Goal: Use online tool/utility: Utilize a website feature to perform a specific function

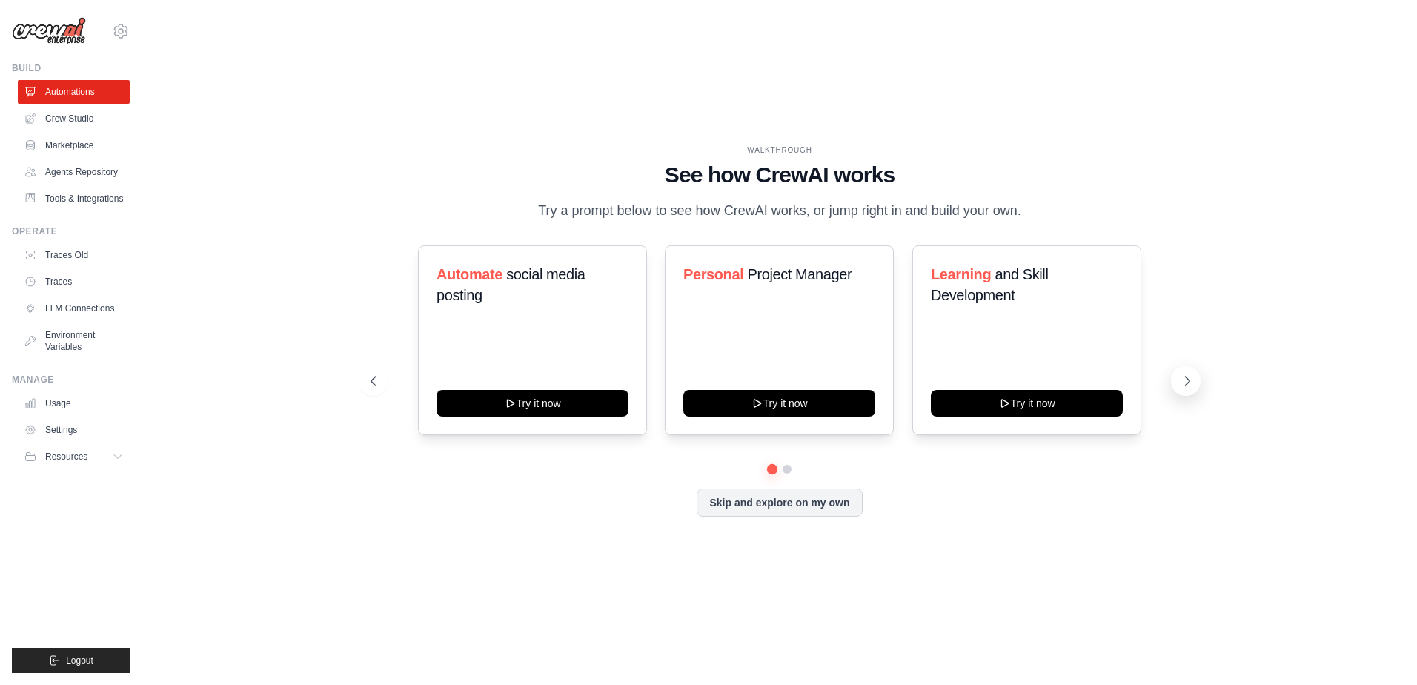
click at [1188, 371] on button at bounding box center [1186, 381] width 30 height 30
click at [370, 376] on icon at bounding box center [372, 380] width 15 height 15
click at [1187, 380] on icon at bounding box center [1187, 380] width 15 height 15
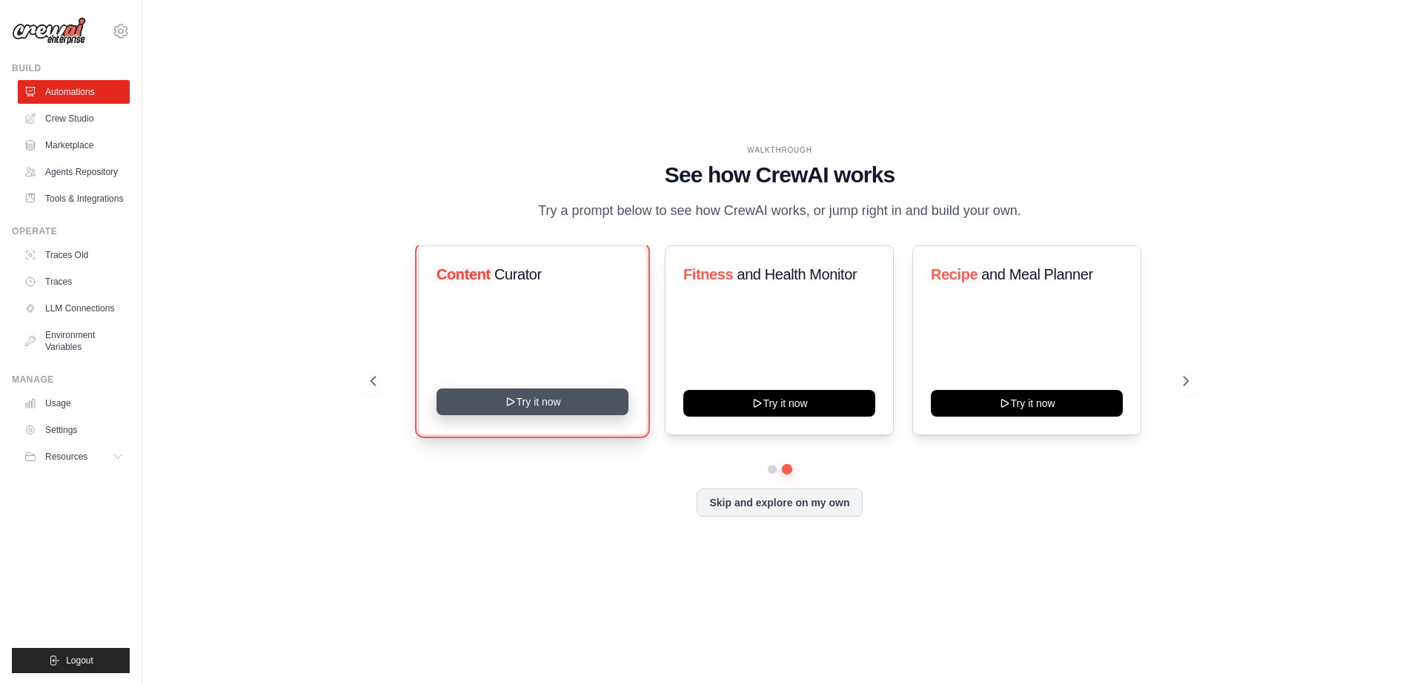
click at [523, 404] on button "Try it now" at bounding box center [532, 401] width 192 height 27
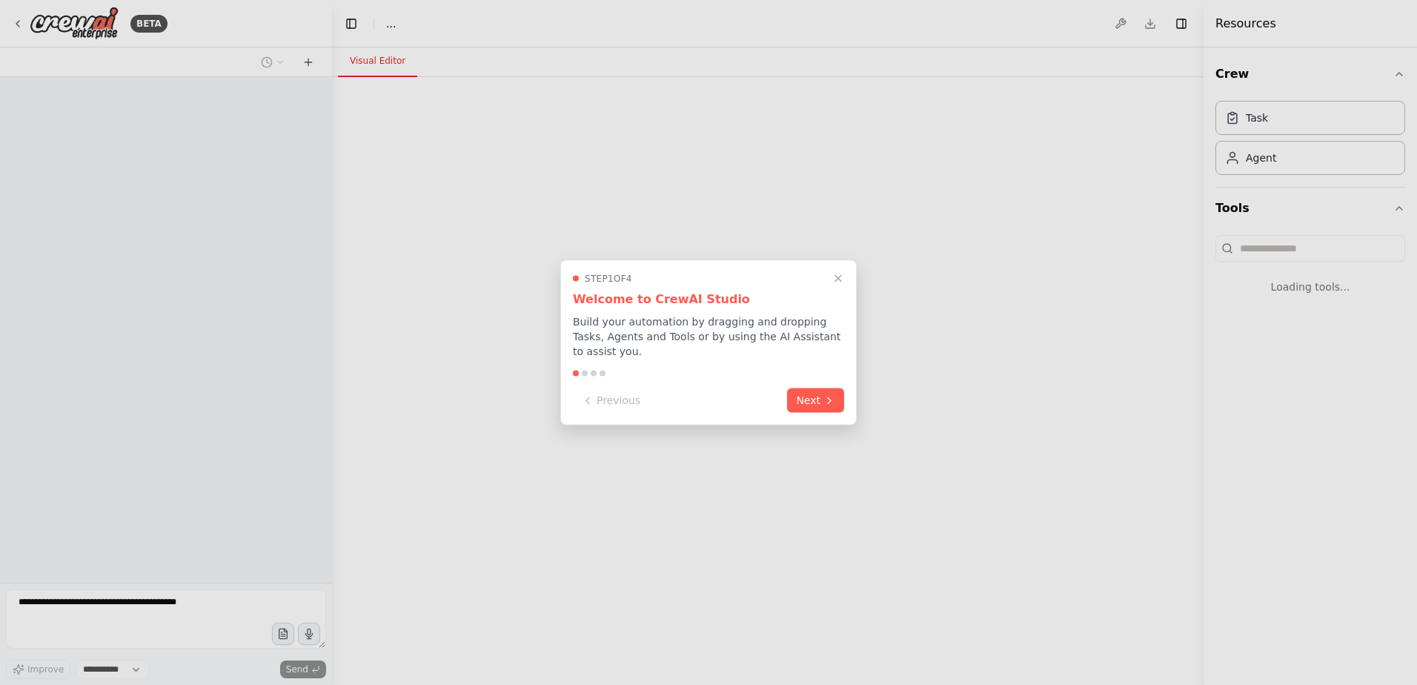
select select "****"
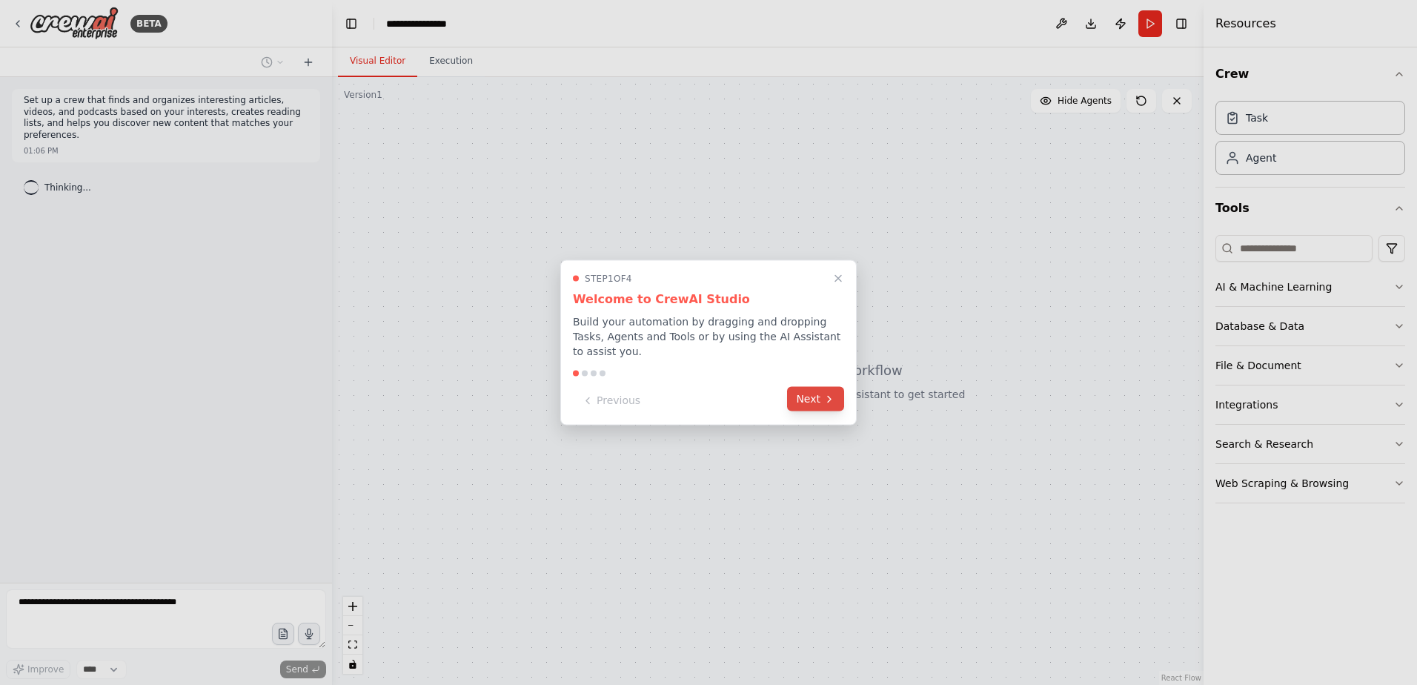
click at [816, 396] on button "Next" at bounding box center [815, 399] width 57 height 24
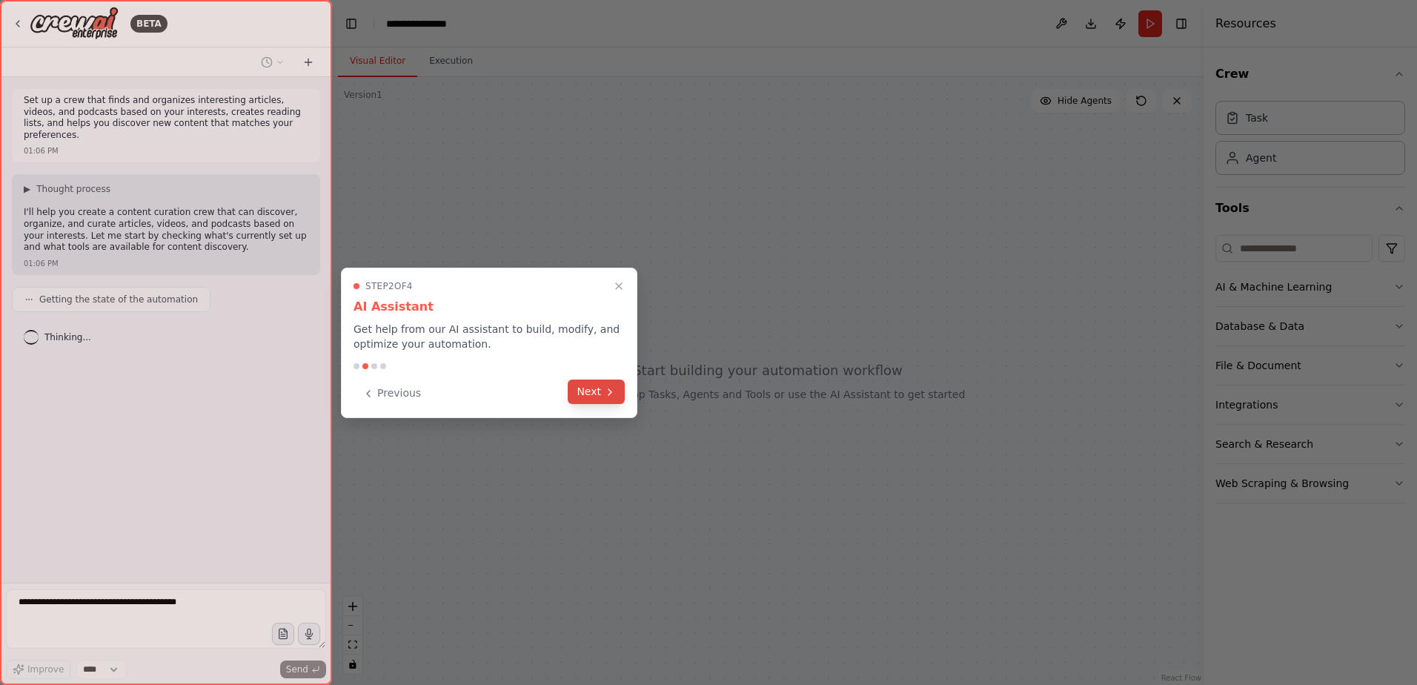
click at [599, 393] on button "Next" at bounding box center [596, 391] width 57 height 24
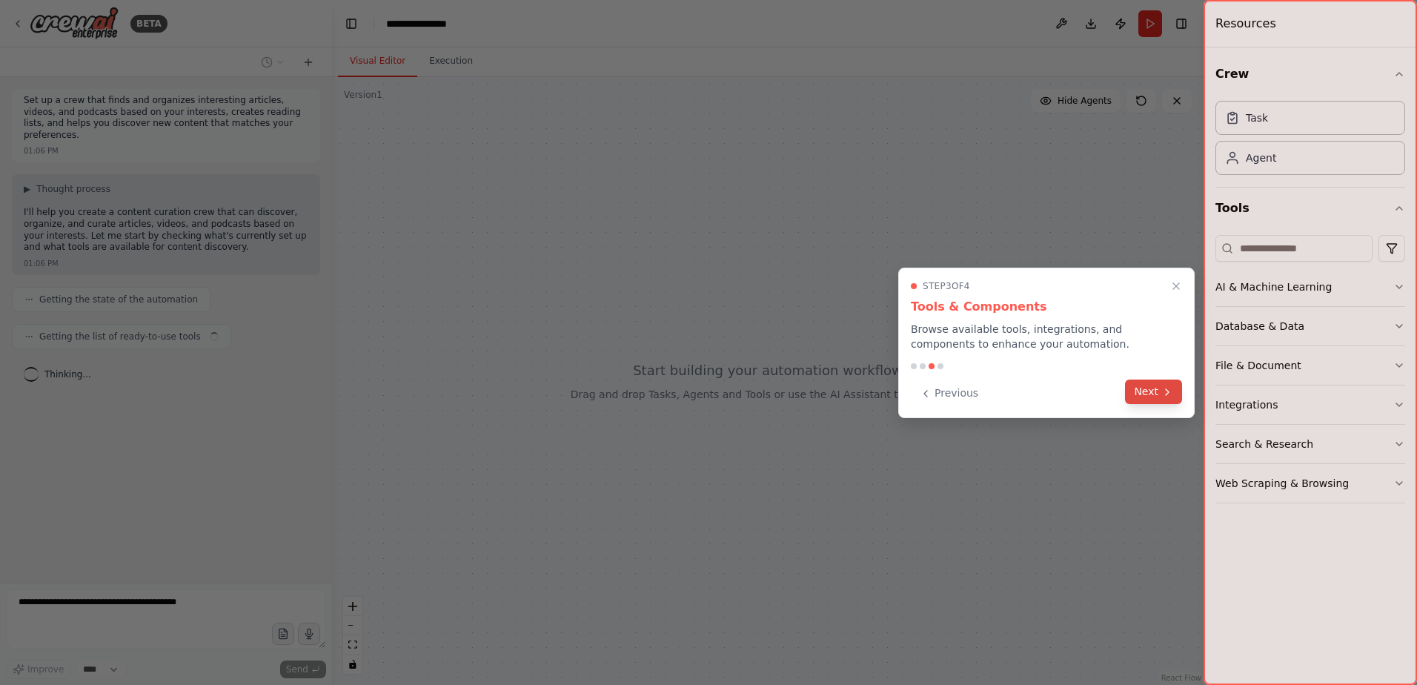
click at [1165, 392] on icon at bounding box center [1167, 392] width 12 height 12
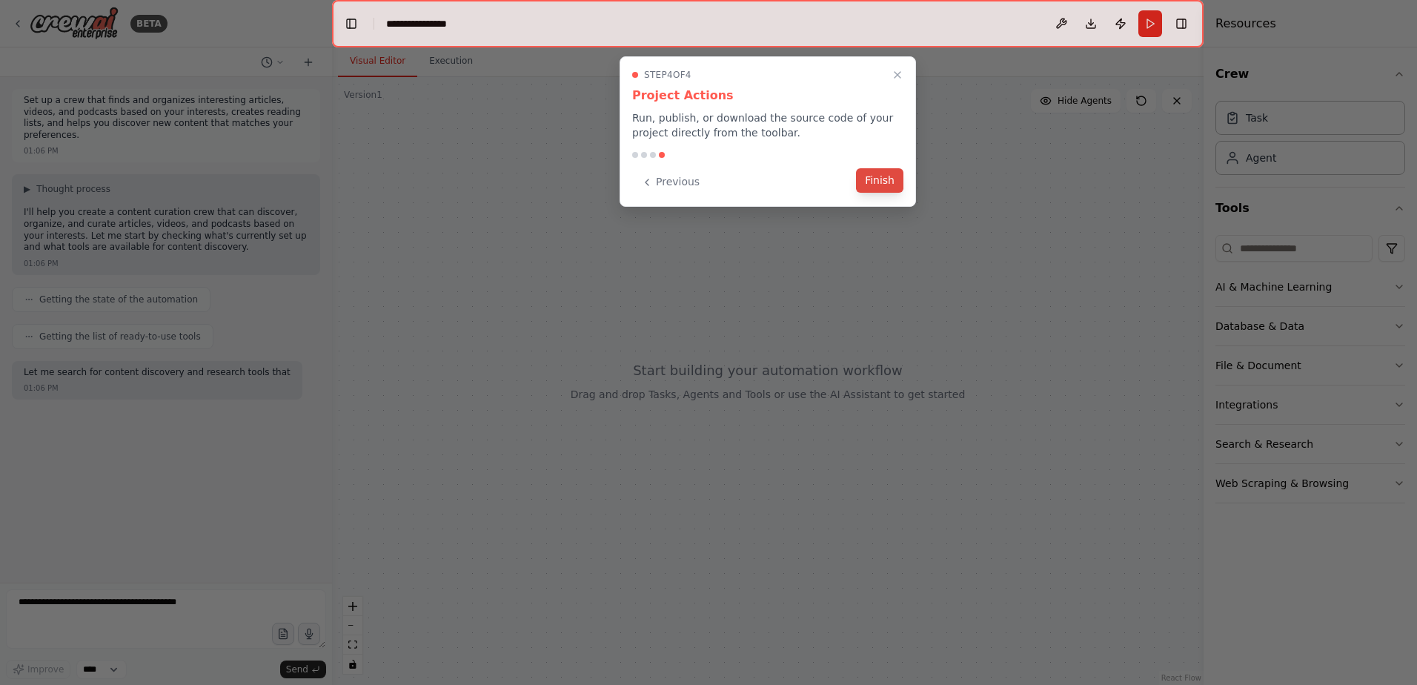
click at [888, 182] on button "Finish" at bounding box center [879, 180] width 47 height 24
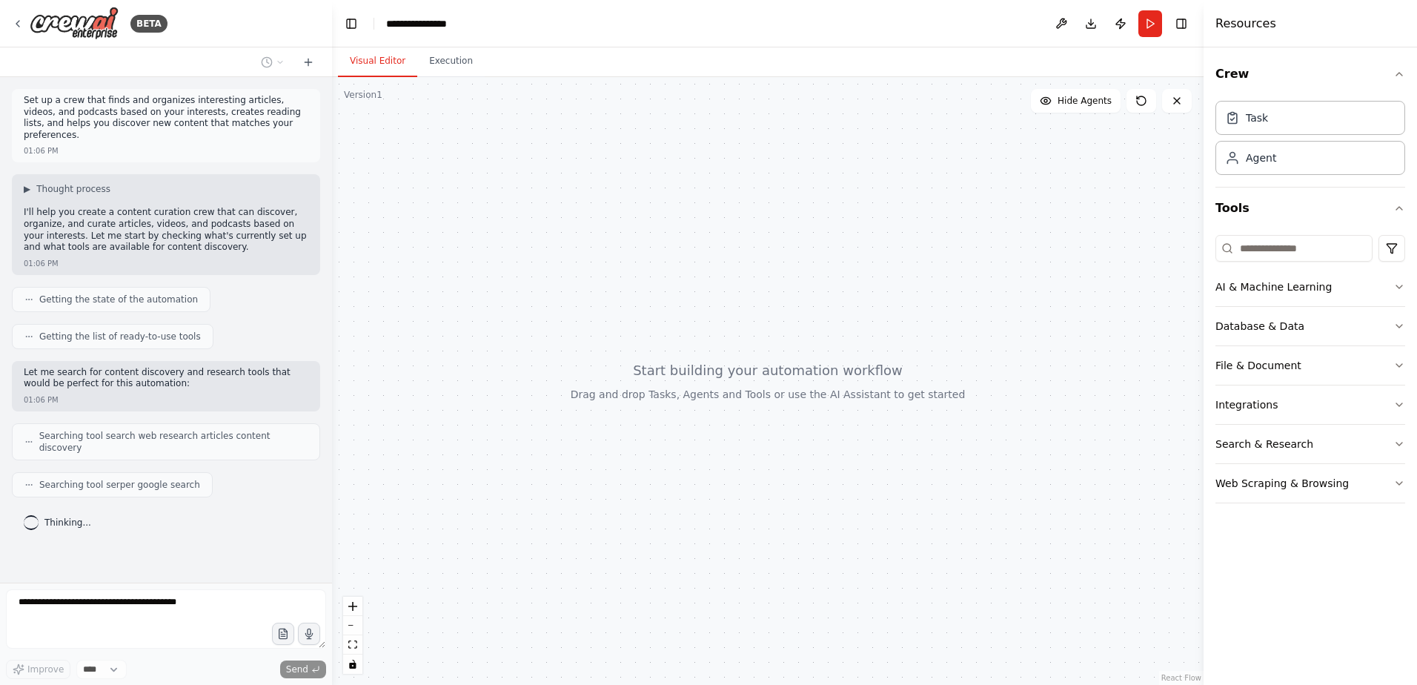
click at [104, 521] on div "Set up a crew that finds and organizes interesting articles, videos, and podcas…" at bounding box center [166, 329] width 332 height 505
click at [1393, 359] on button "File & Document" at bounding box center [1310, 365] width 190 height 39
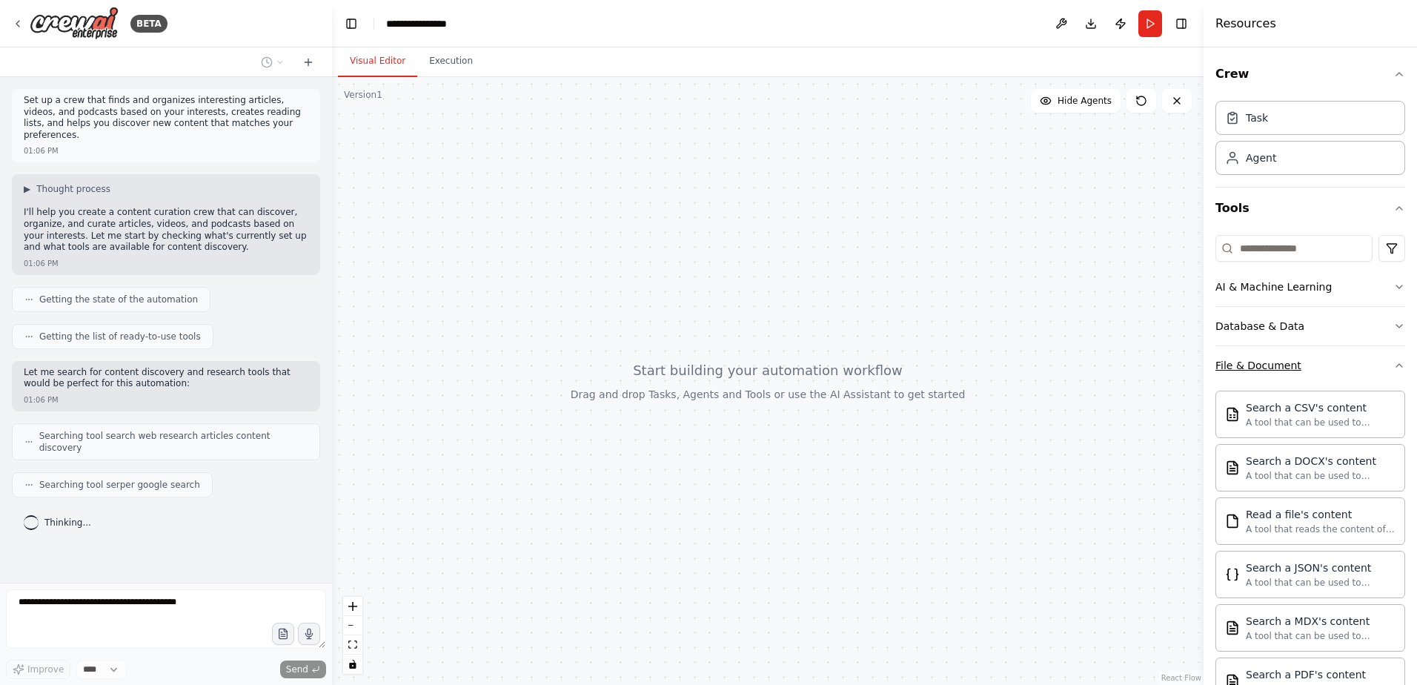
click at [1393, 369] on icon "button" at bounding box center [1399, 365] width 12 height 12
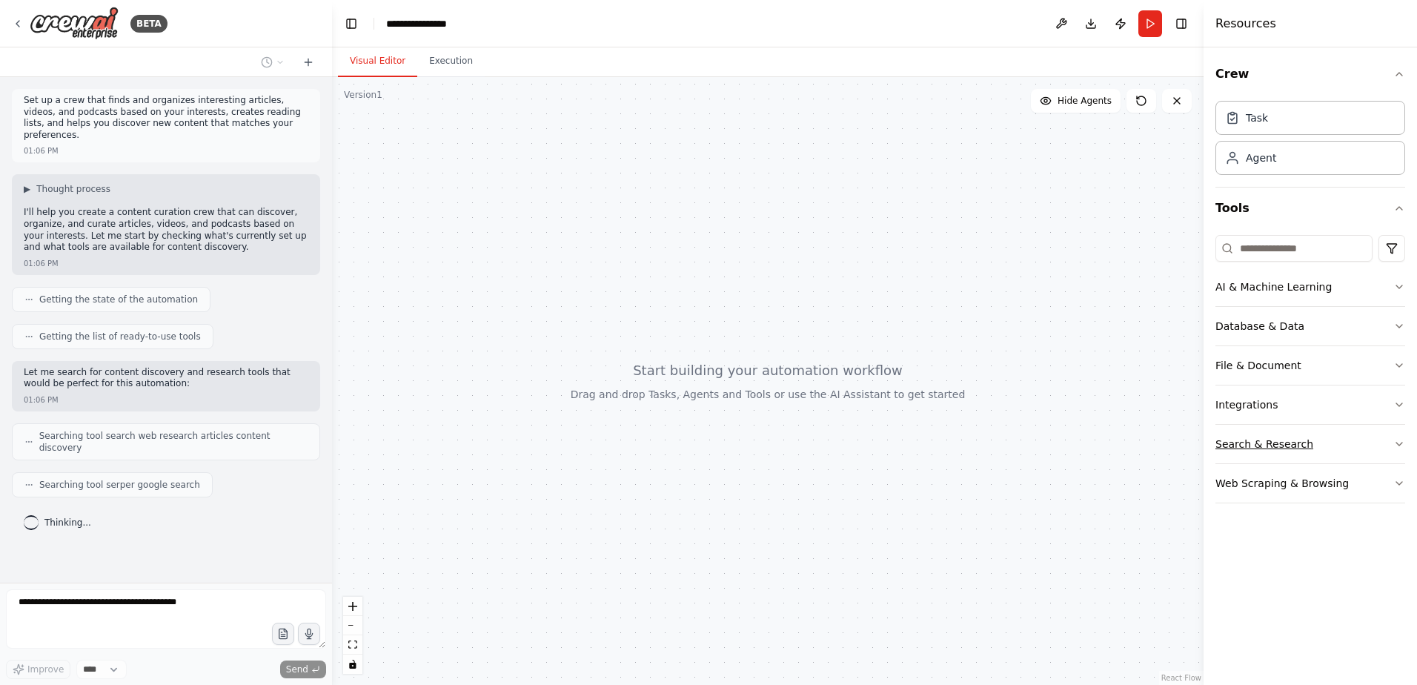
click at [1395, 446] on icon "button" at bounding box center [1399, 444] width 12 height 12
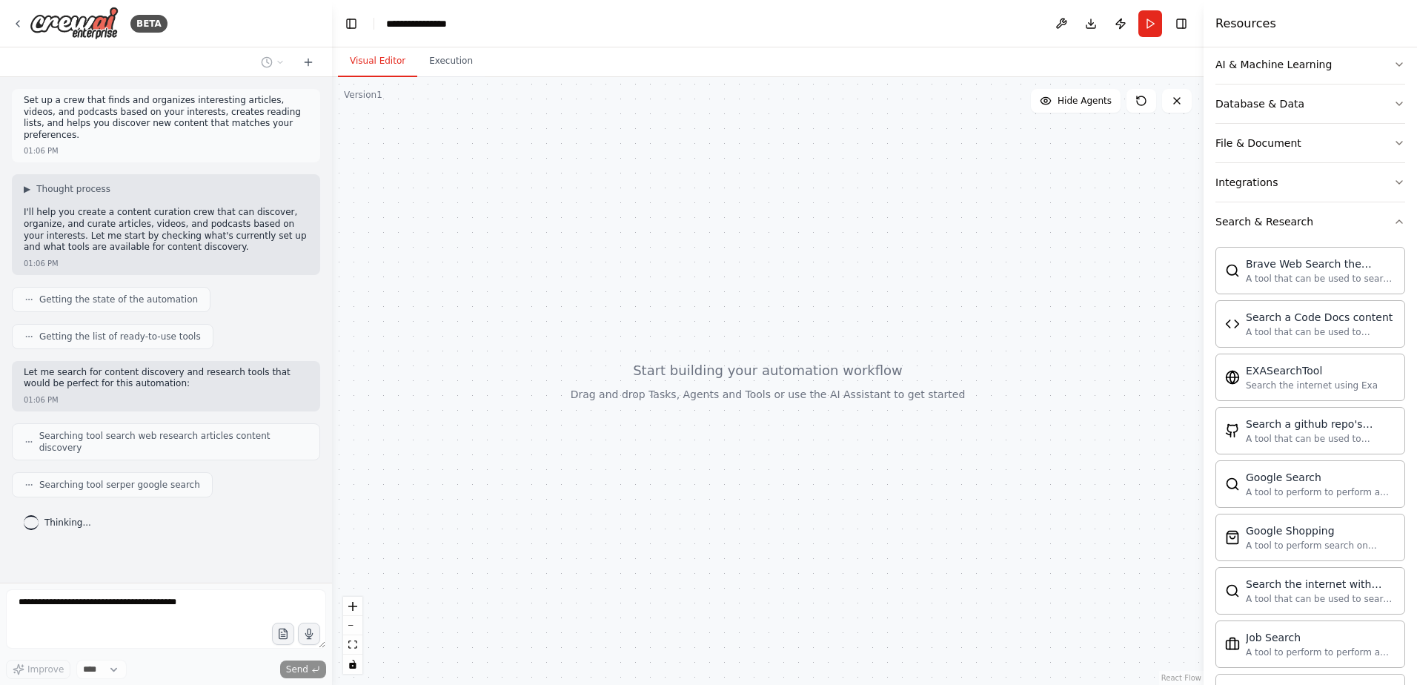
scroll to position [148, 0]
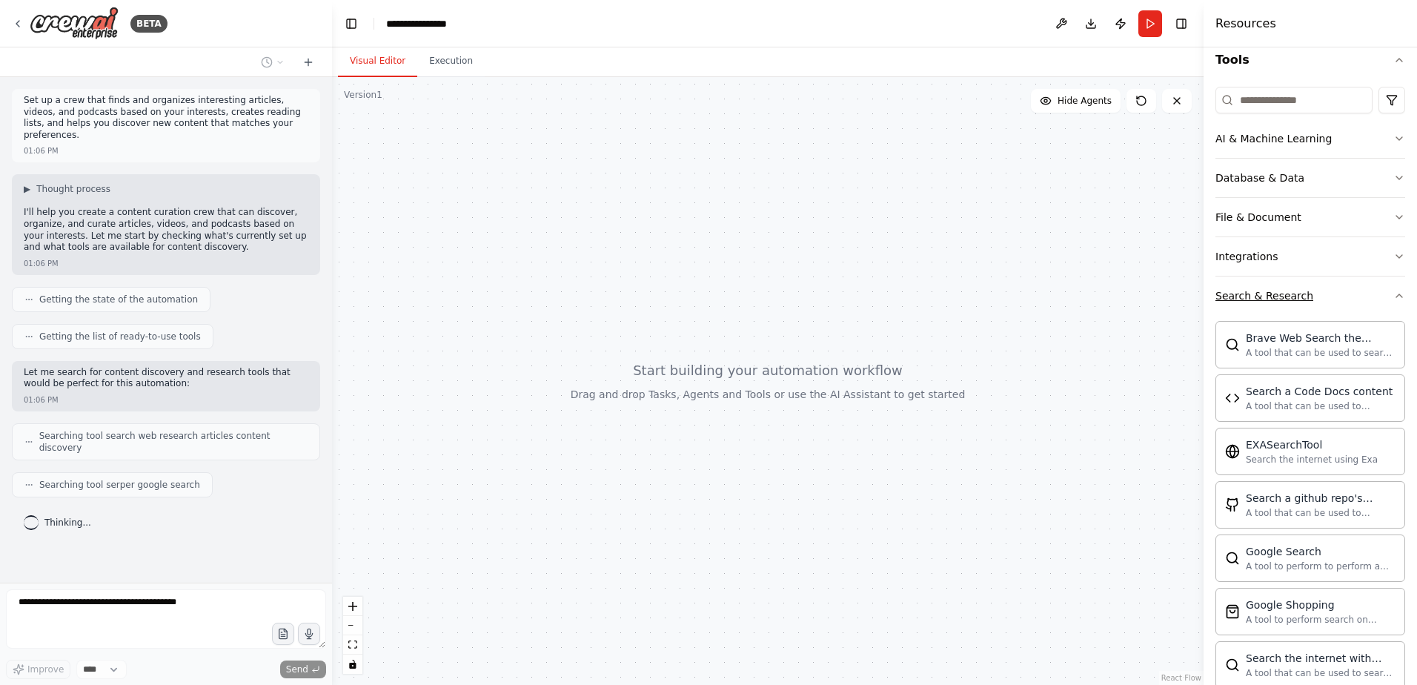
click at [1389, 302] on button "Search & Research" at bounding box center [1310, 295] width 190 height 39
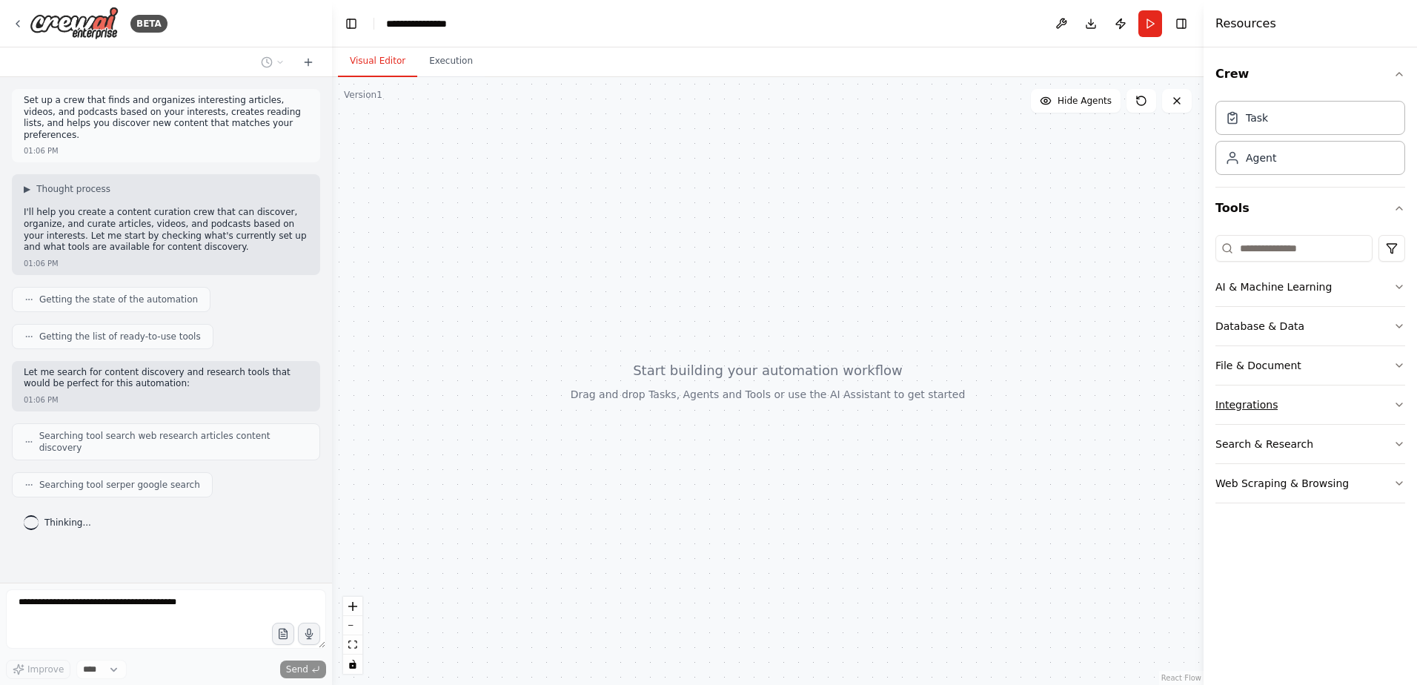
click at [1391, 397] on button "Integrations" at bounding box center [1310, 404] width 190 height 39
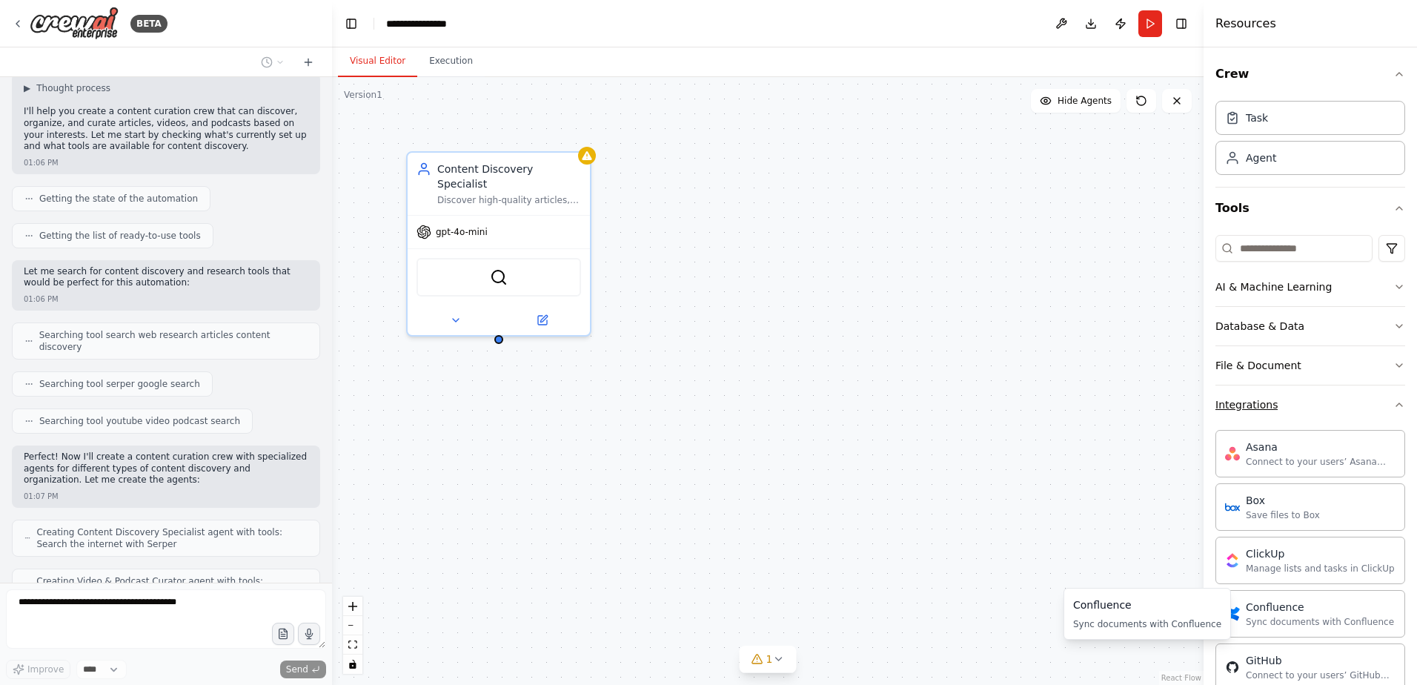
scroll to position [150, 0]
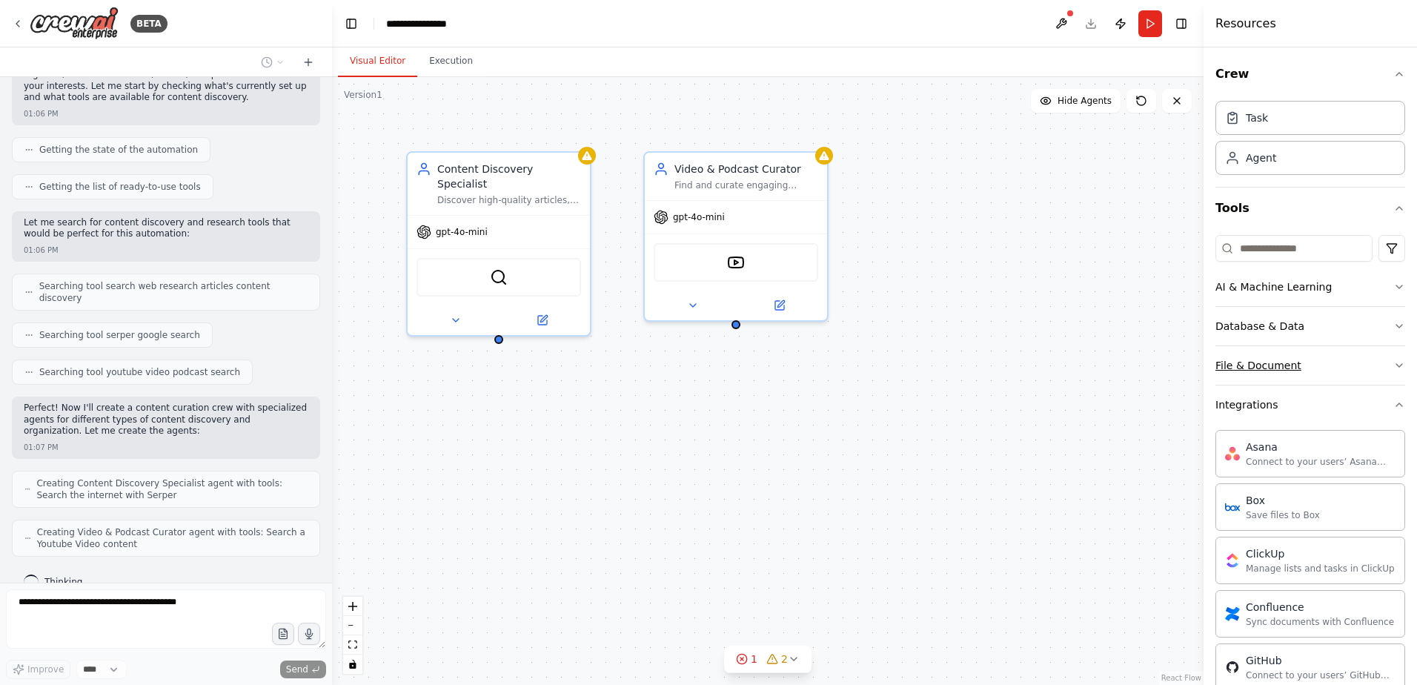
click at [1393, 365] on icon "button" at bounding box center [1399, 365] width 12 height 12
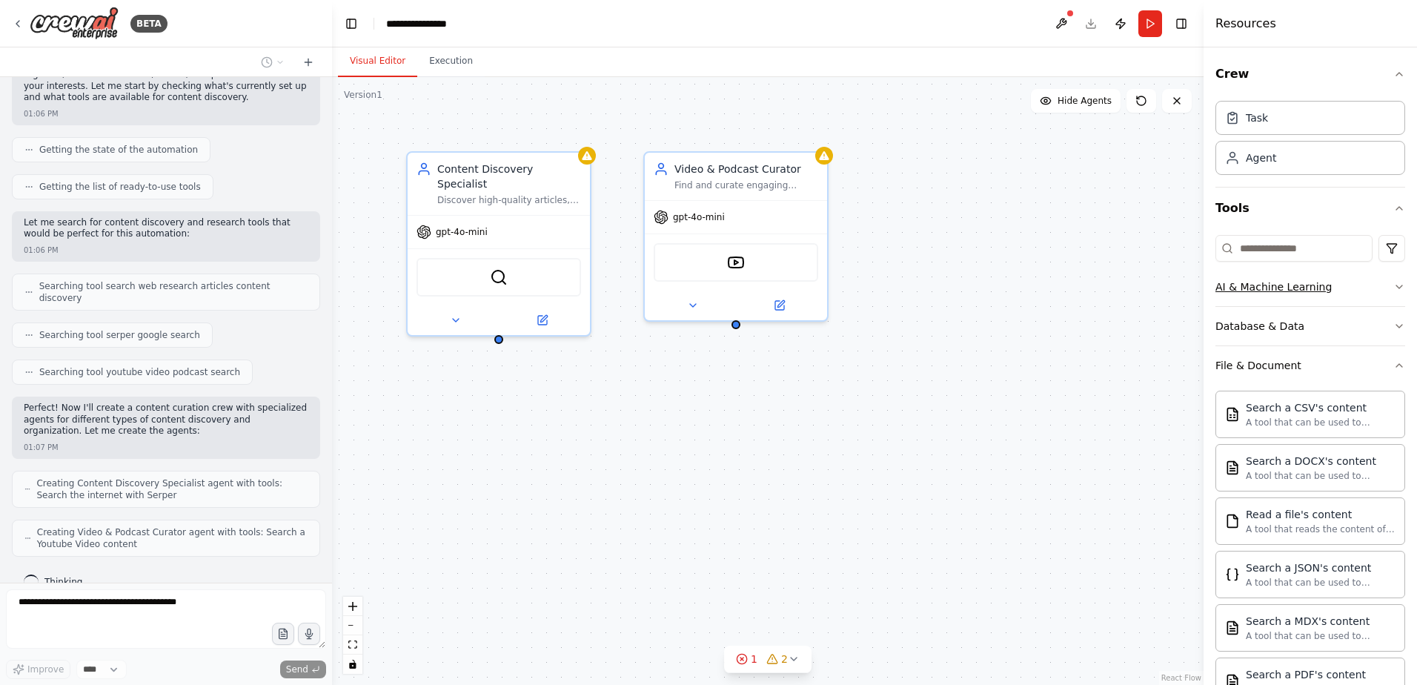
scroll to position [187, 0]
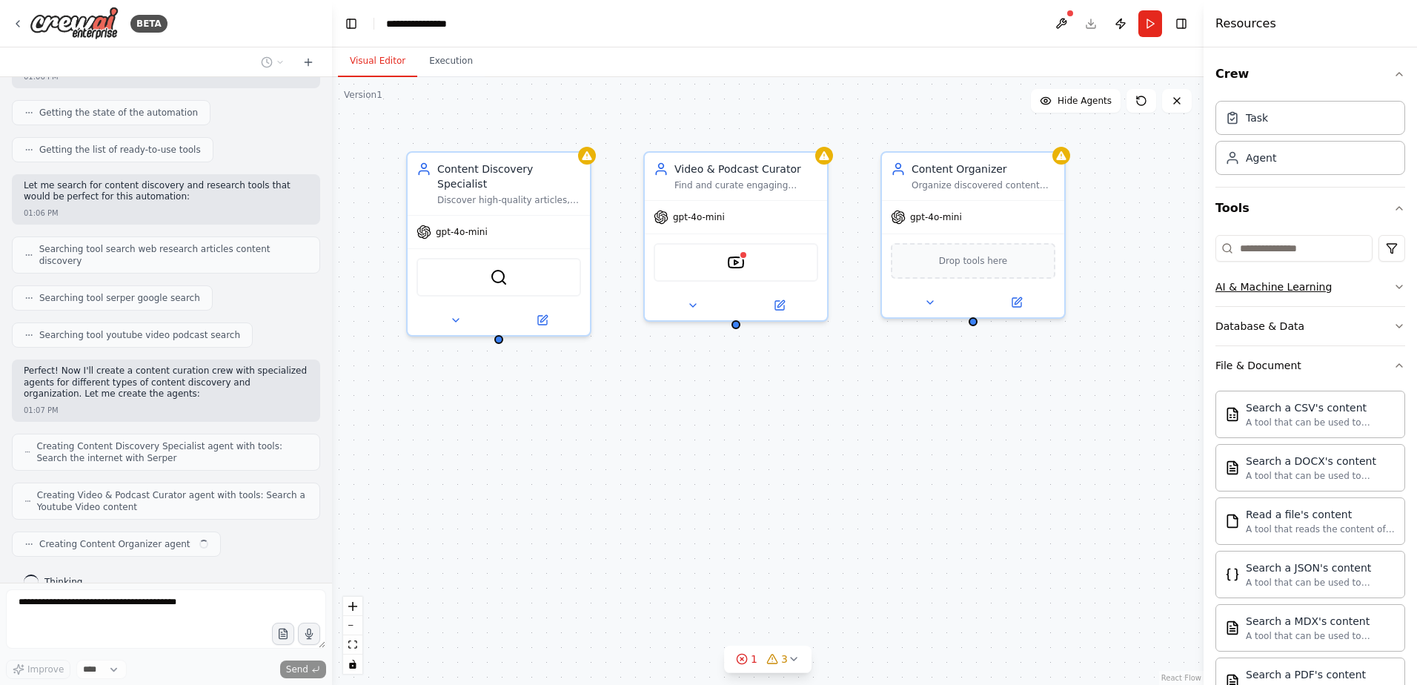
click at [1393, 288] on icon "button" at bounding box center [1399, 287] width 12 height 12
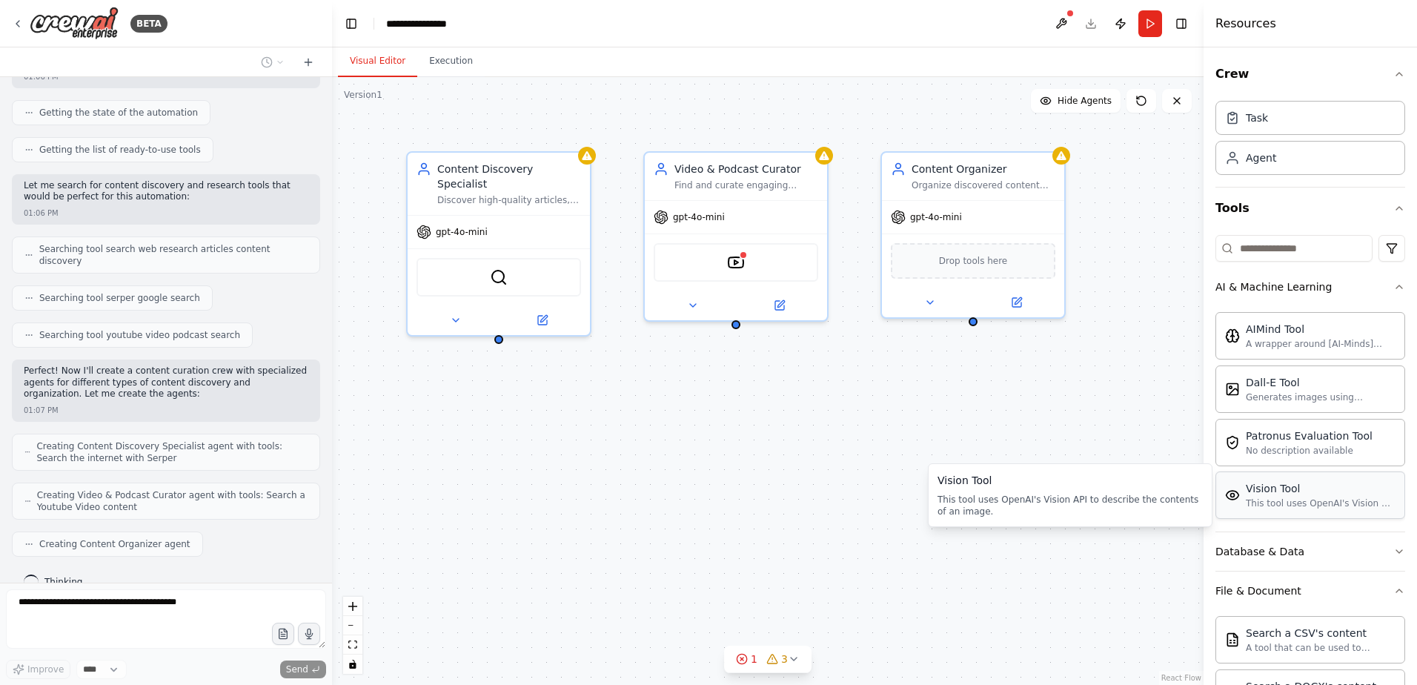
click at [1330, 496] on div "Vision Tool This tool uses OpenAI's Vision API to describe the contents of an i…" at bounding box center [1320, 495] width 150 height 28
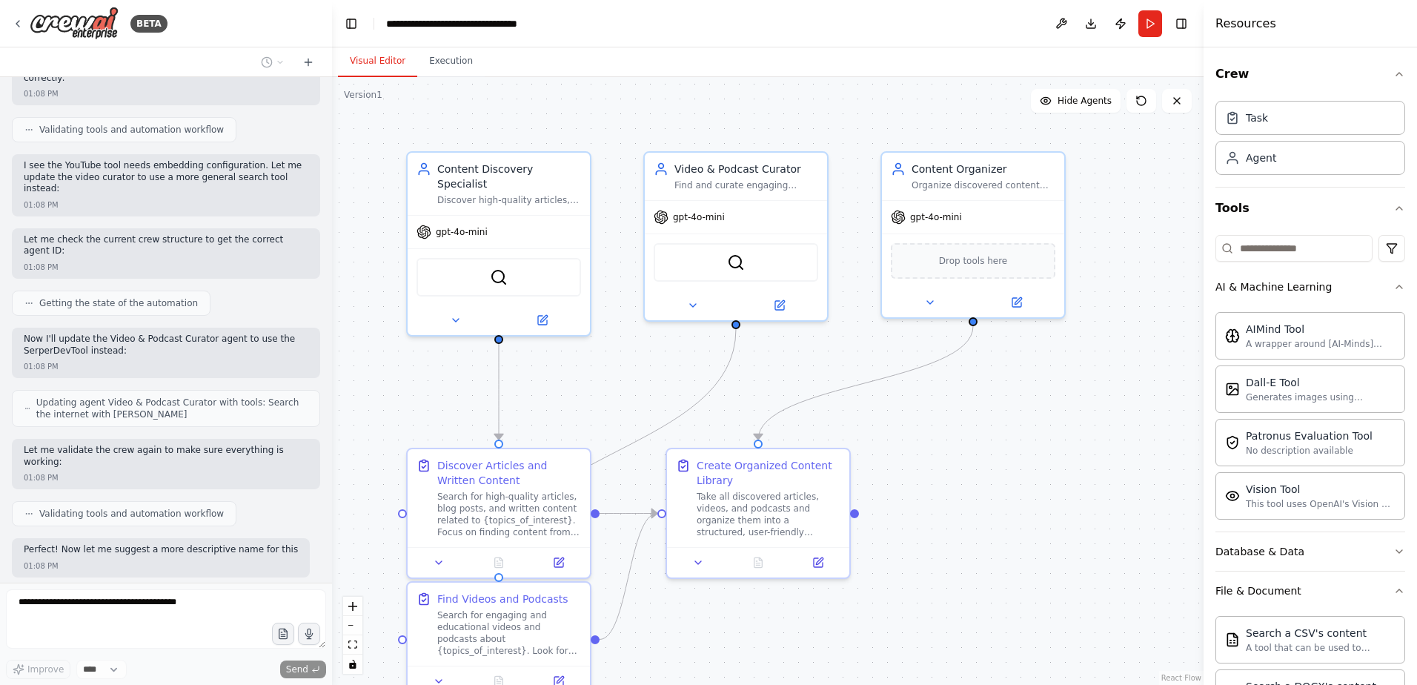
scroll to position [885, 0]
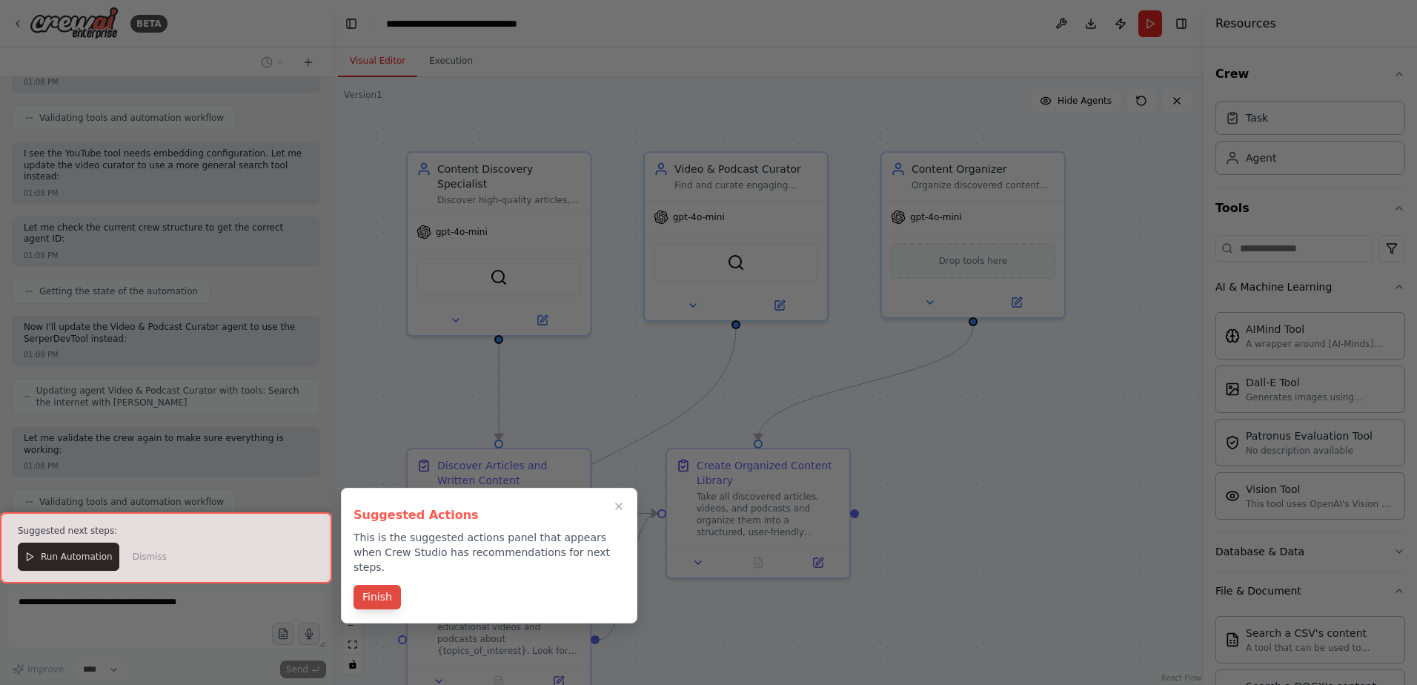
click at [377, 585] on button "Finish" at bounding box center [376, 597] width 47 height 24
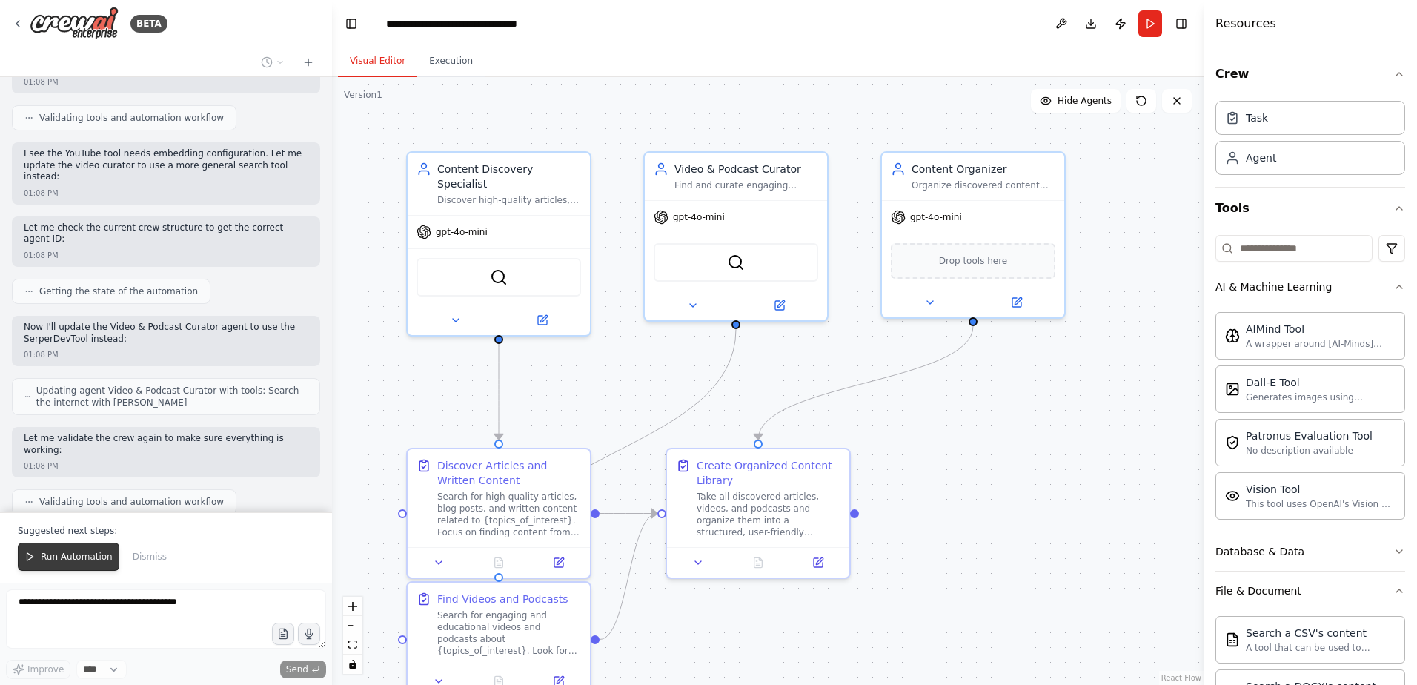
click at [59, 553] on span "Run Automation" at bounding box center [77, 556] width 72 height 12
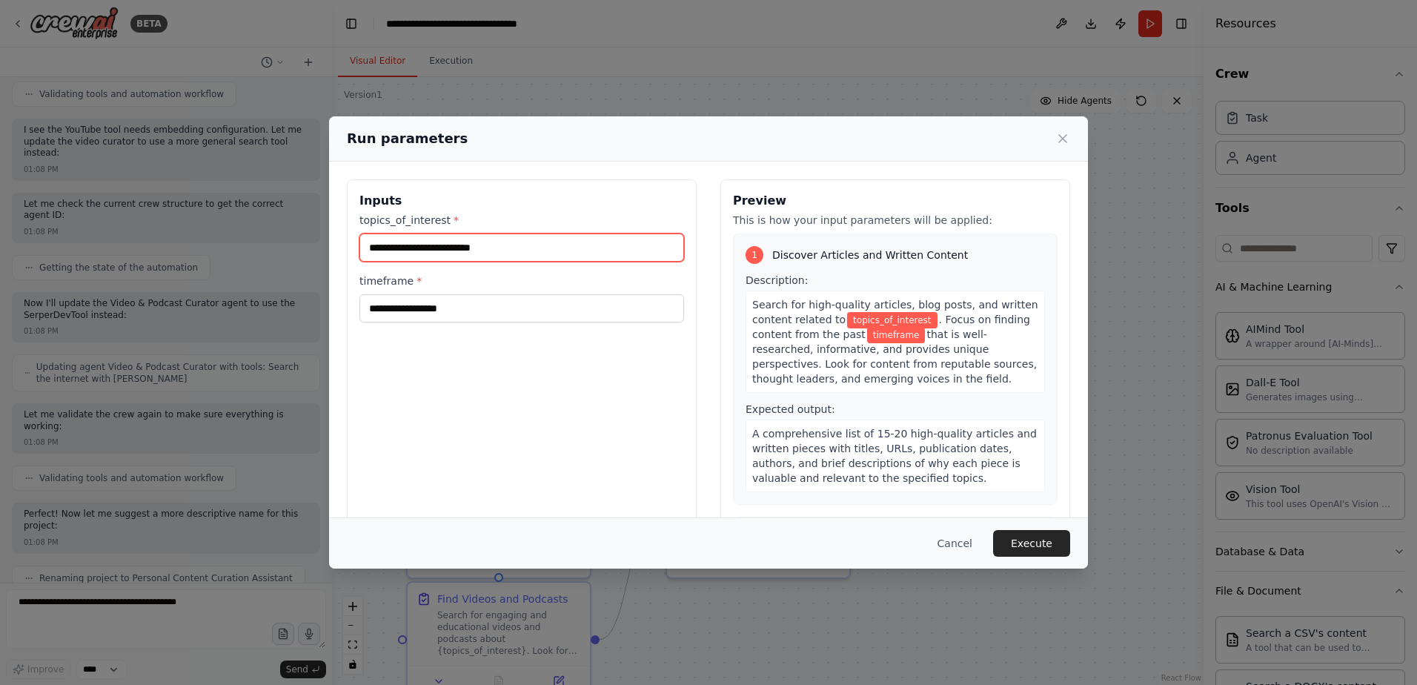
click at [520, 242] on input "topics_of_interest *" at bounding box center [521, 247] width 325 height 28
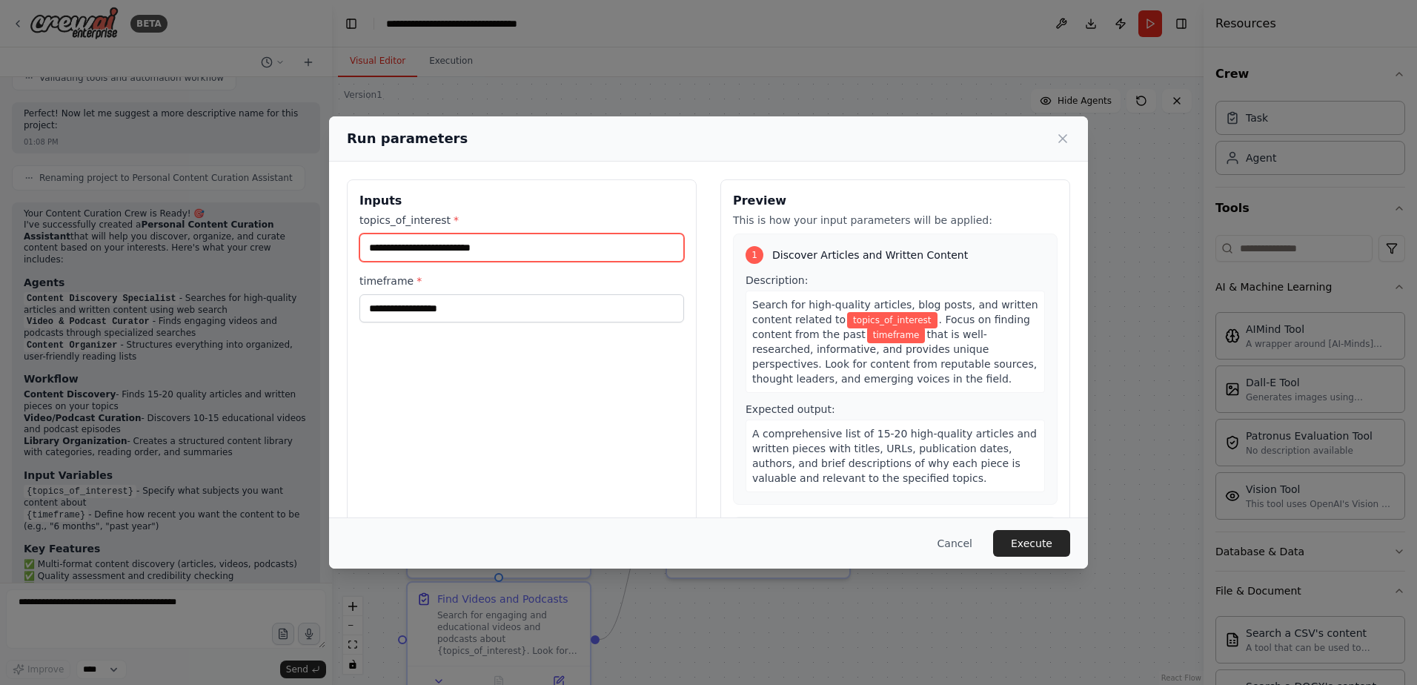
scroll to position [1321, 0]
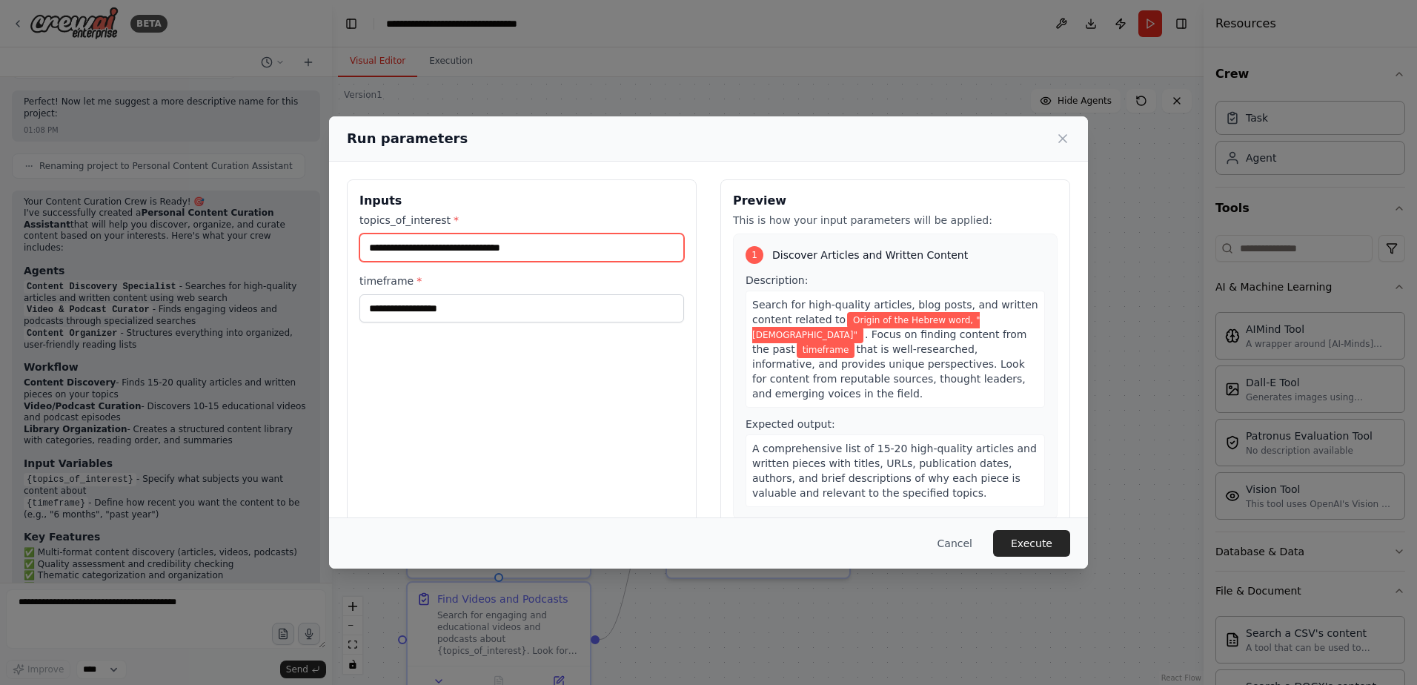
type input "**********"
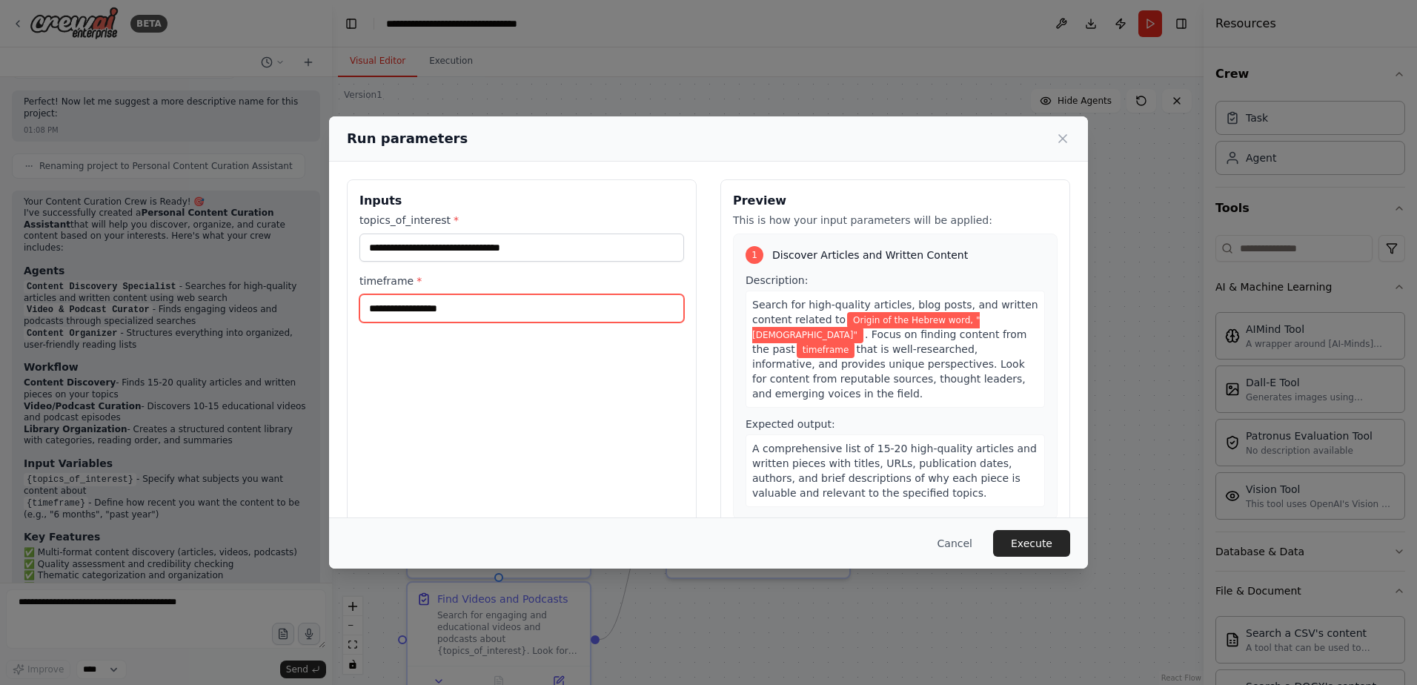
click at [591, 318] on input "timeframe *" at bounding box center [521, 308] width 325 height 28
type input "********"
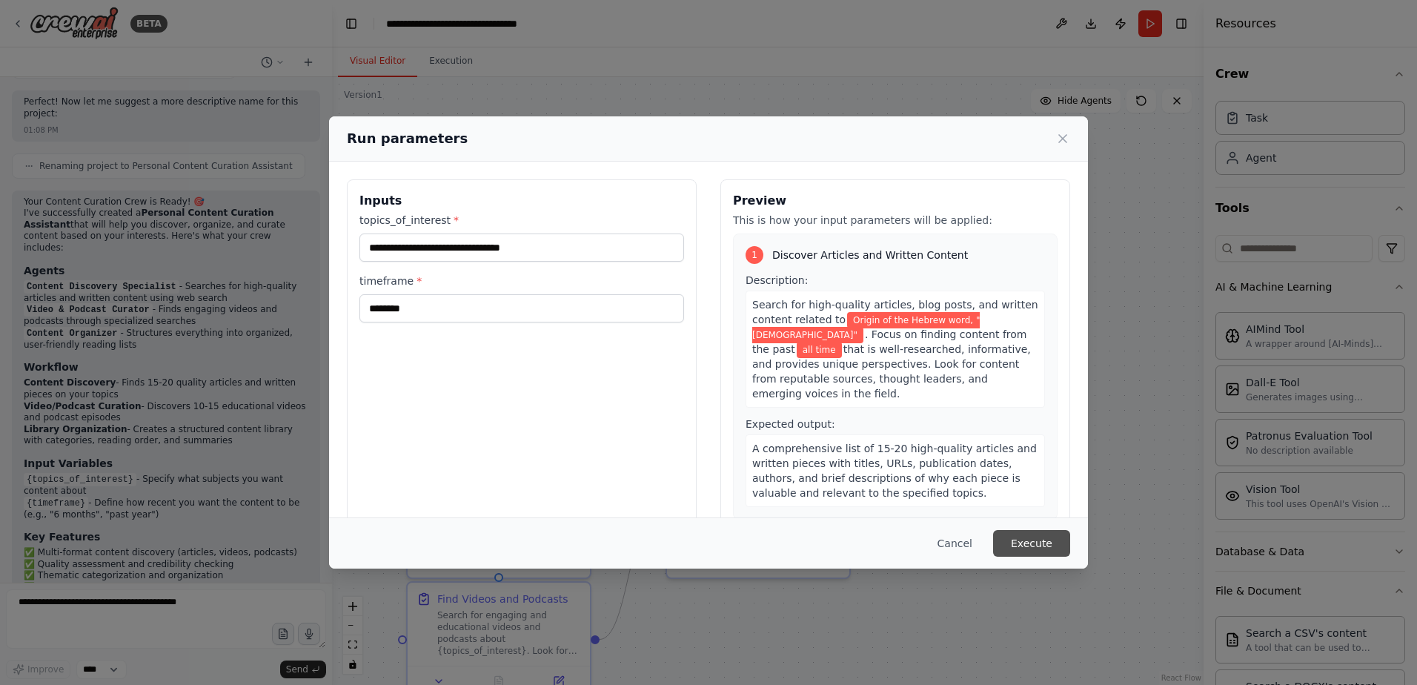
click at [1040, 539] on button "Execute" at bounding box center [1031, 543] width 77 height 27
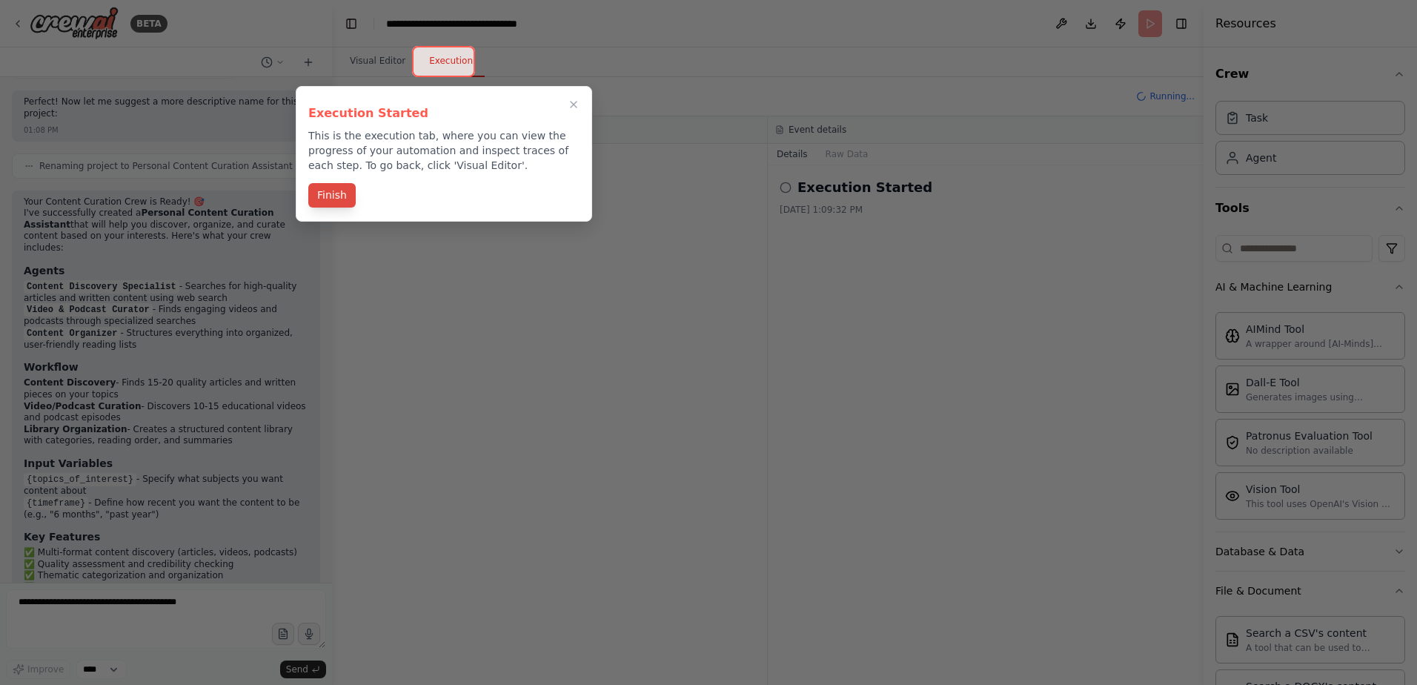
click at [319, 196] on button "Finish" at bounding box center [331, 195] width 47 height 24
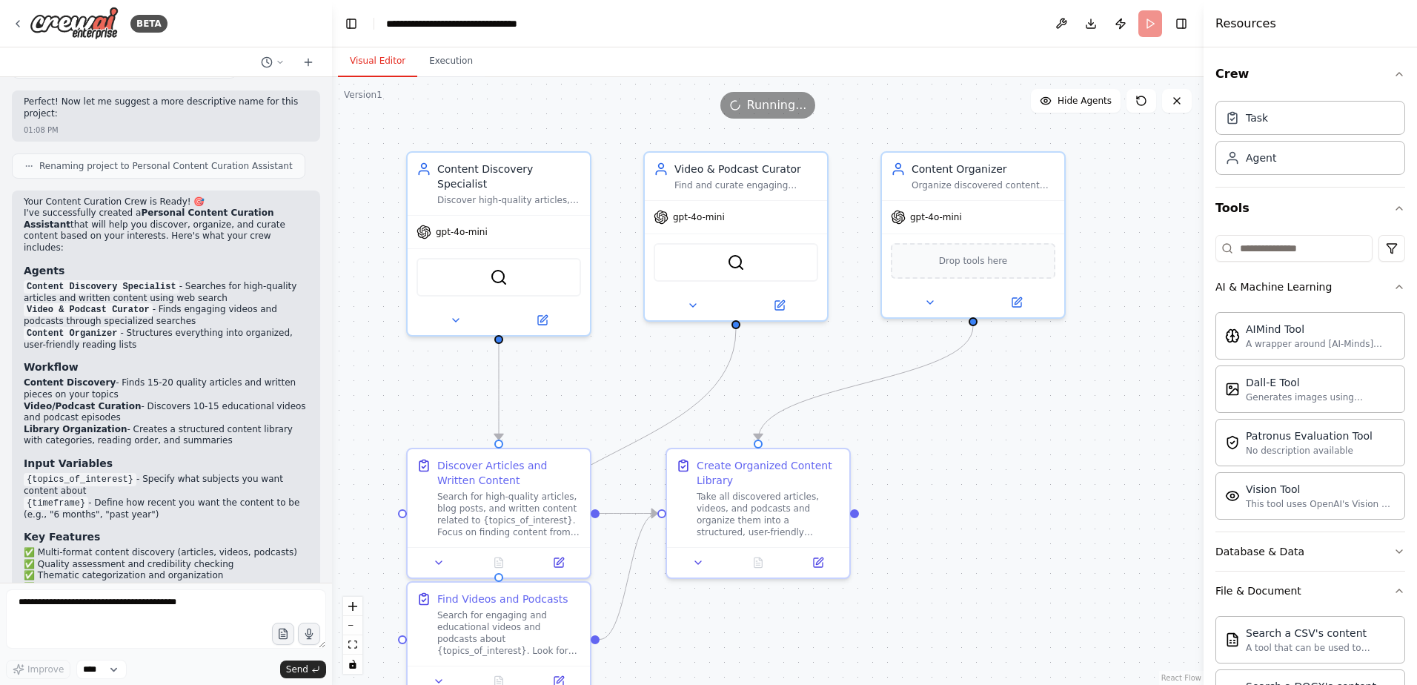
click at [384, 67] on button "Visual Editor" at bounding box center [377, 61] width 79 height 31
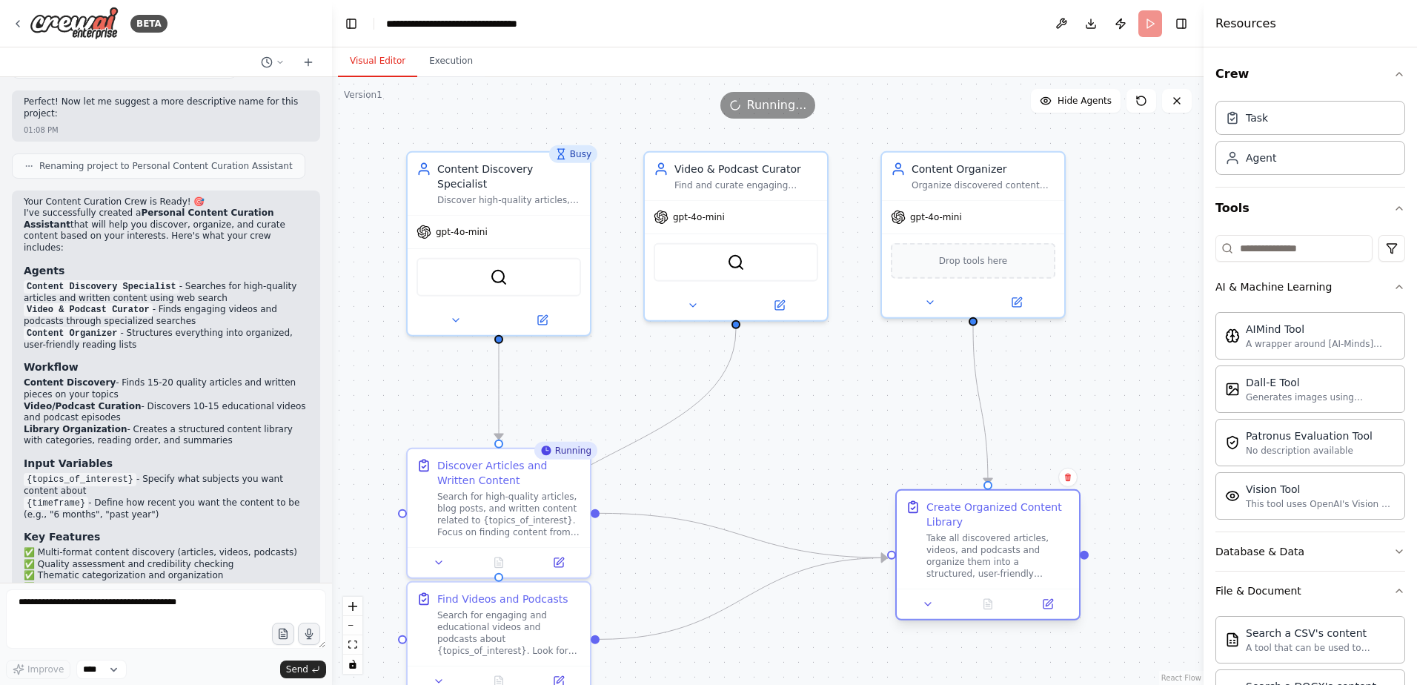
drag, startPoint x: 782, startPoint y: 470, endPoint x: 1011, endPoint y: 511, distance: 232.5
click at [1011, 511] on div "Create Organized Content Library" at bounding box center [998, 514] width 144 height 30
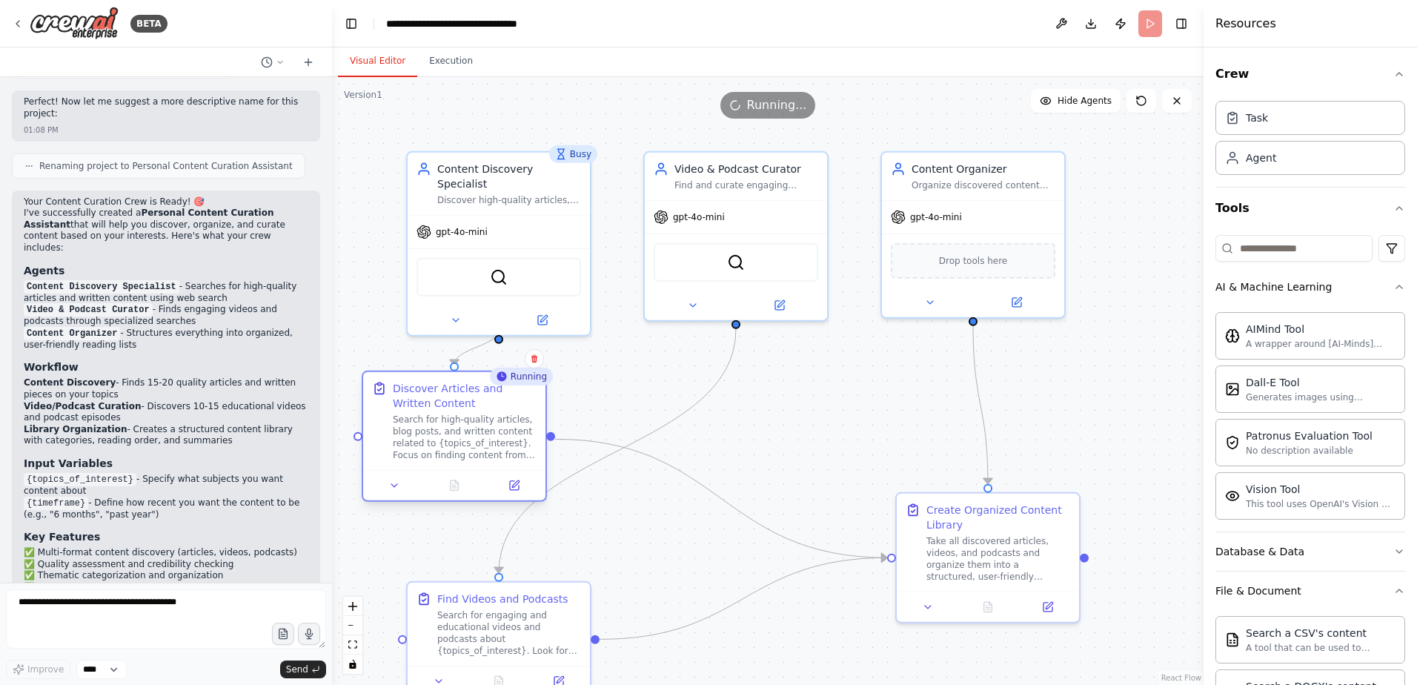
drag, startPoint x: 501, startPoint y: 467, endPoint x: 453, endPoint y: 392, distance: 89.0
click at [453, 392] on div "Discover Articles and Written Content" at bounding box center [465, 396] width 144 height 30
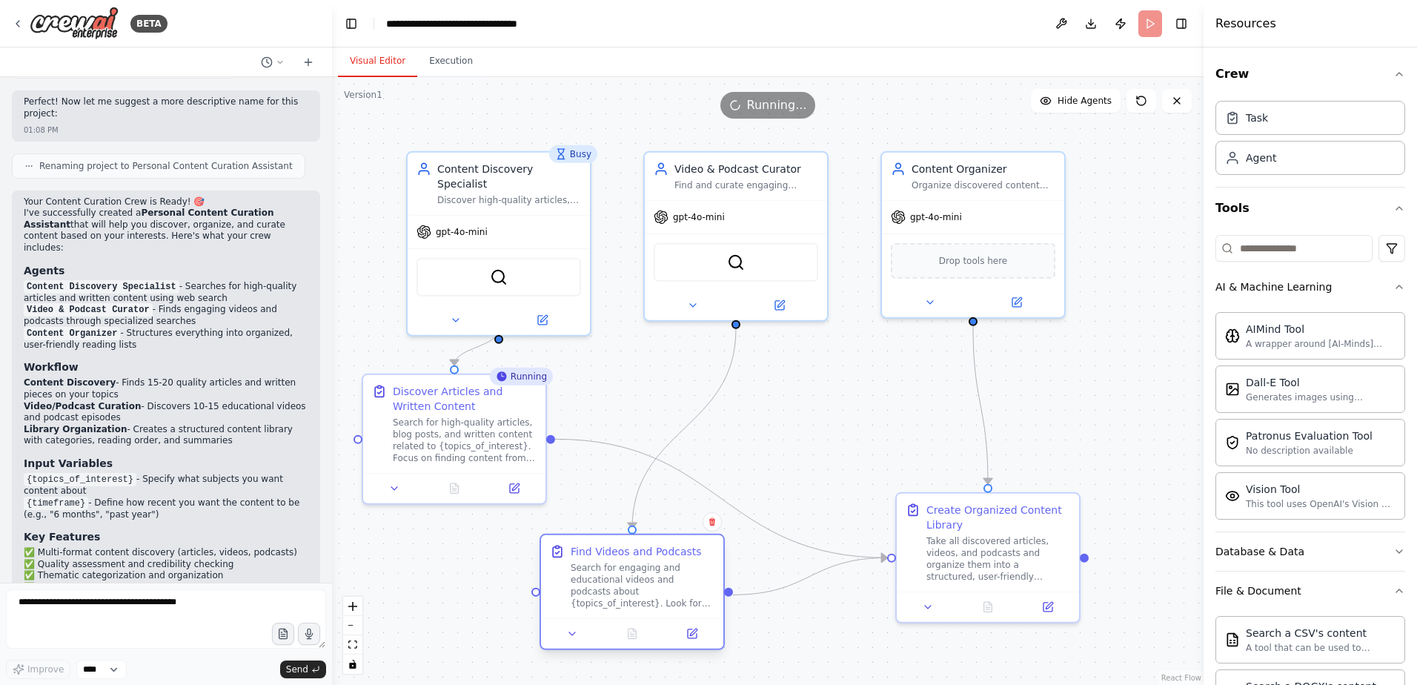
drag, startPoint x: 513, startPoint y: 595, endPoint x: 653, endPoint y: 550, distance: 146.9
click at [653, 550] on div "Find Videos and Podcasts" at bounding box center [636, 551] width 131 height 15
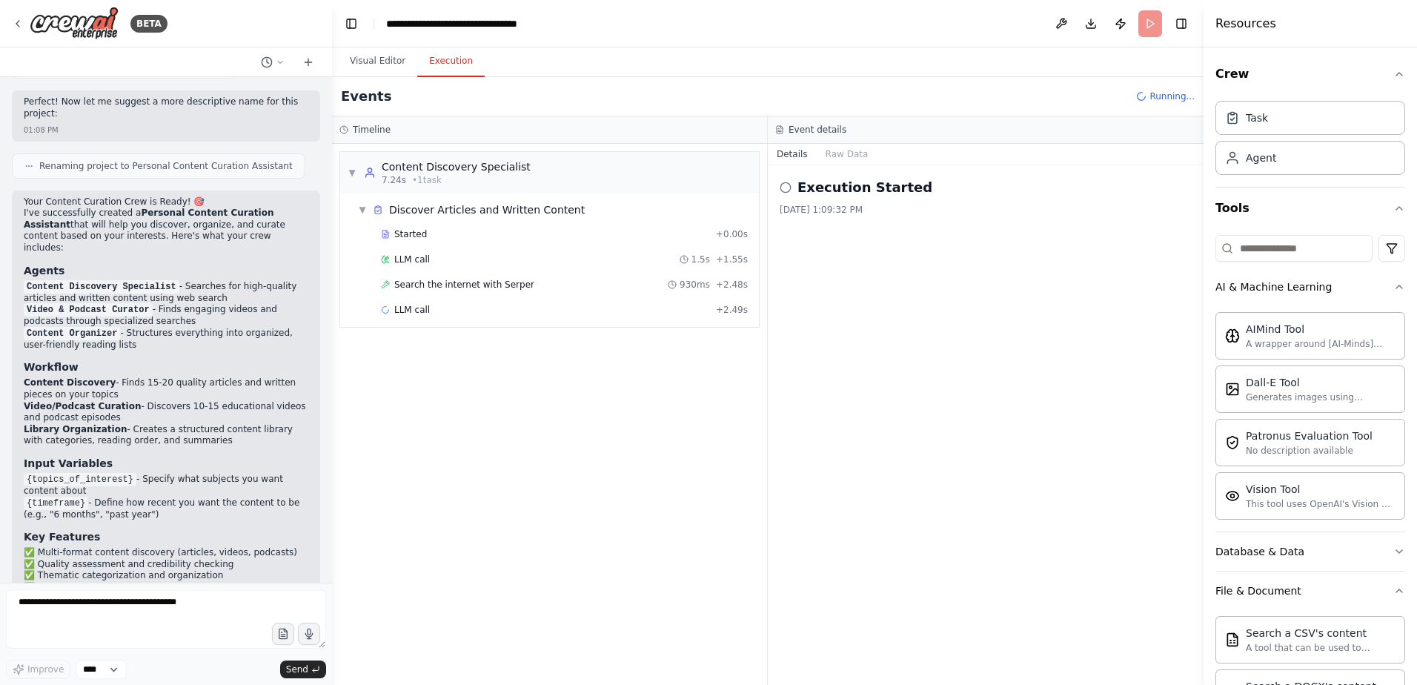
click at [425, 71] on button "Execution" at bounding box center [450, 61] width 67 height 31
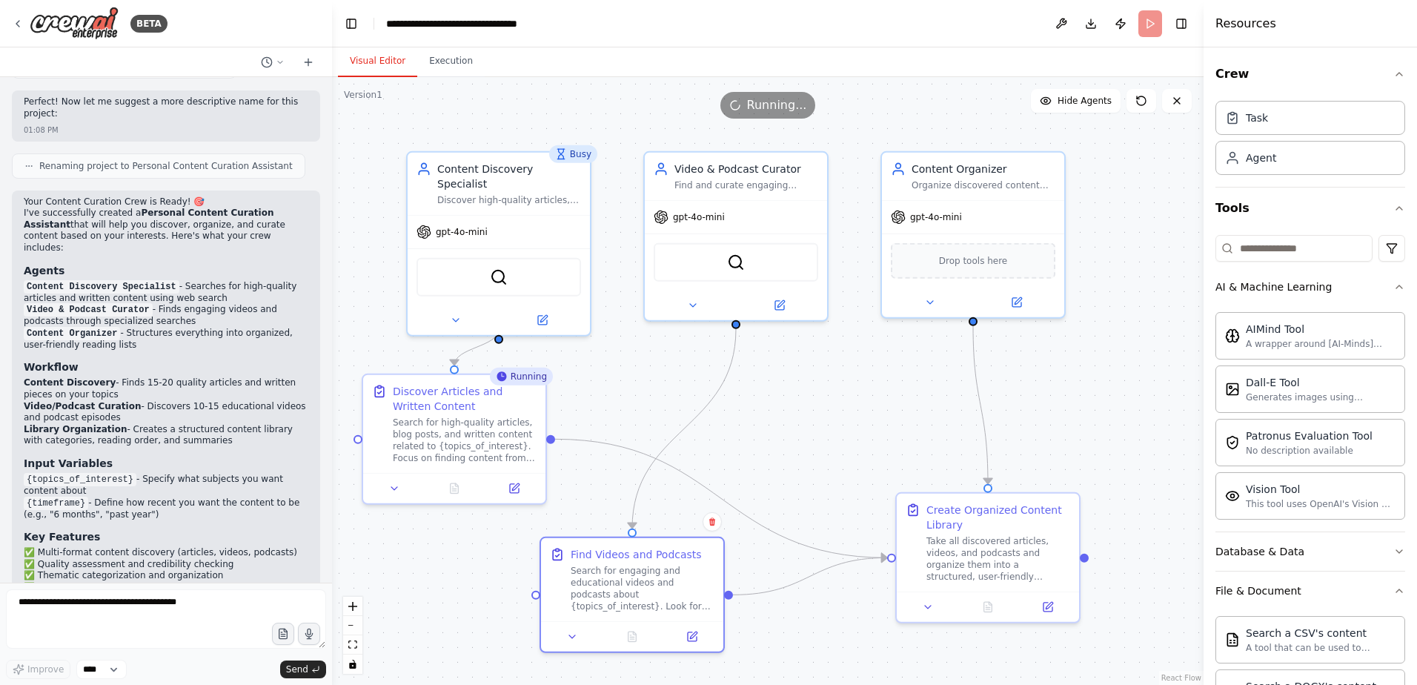
click at [386, 66] on button "Visual Editor" at bounding box center [377, 61] width 79 height 31
click at [1069, 27] on button at bounding box center [1061, 23] width 24 height 27
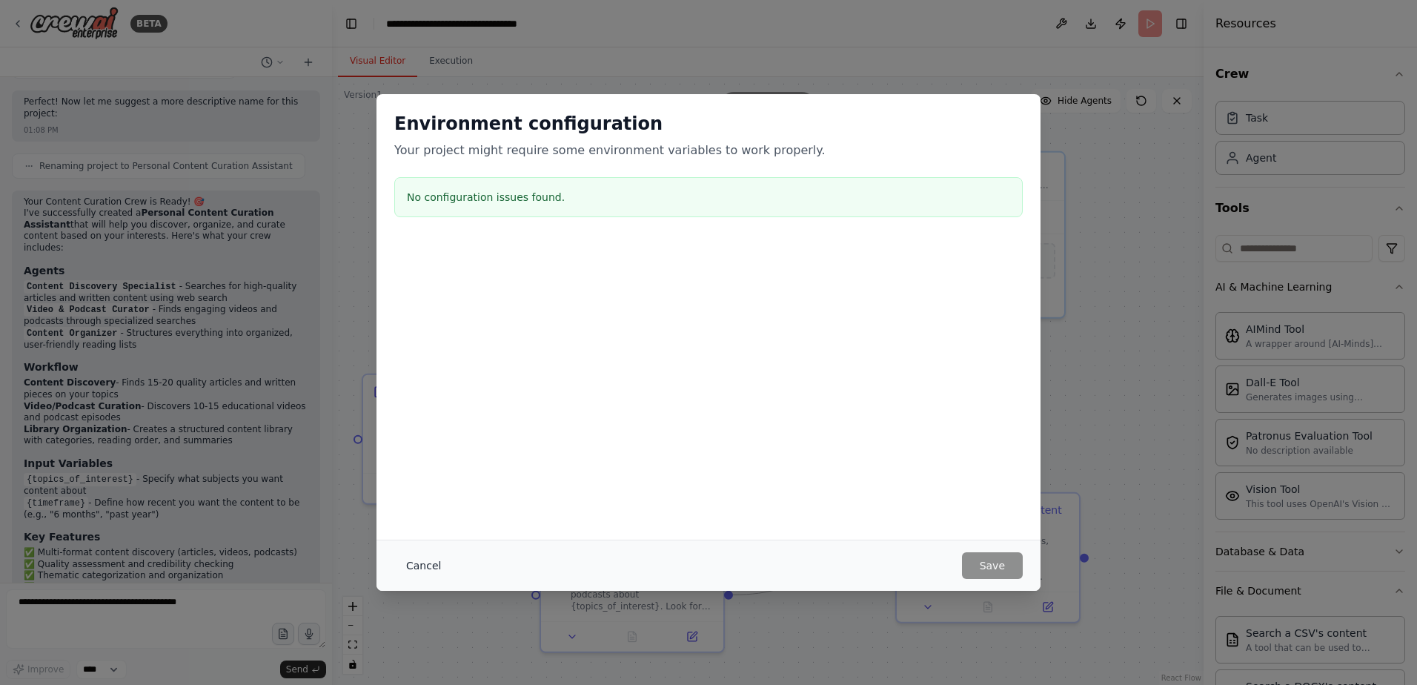
click at [433, 564] on button "Cancel" at bounding box center [423, 565] width 59 height 27
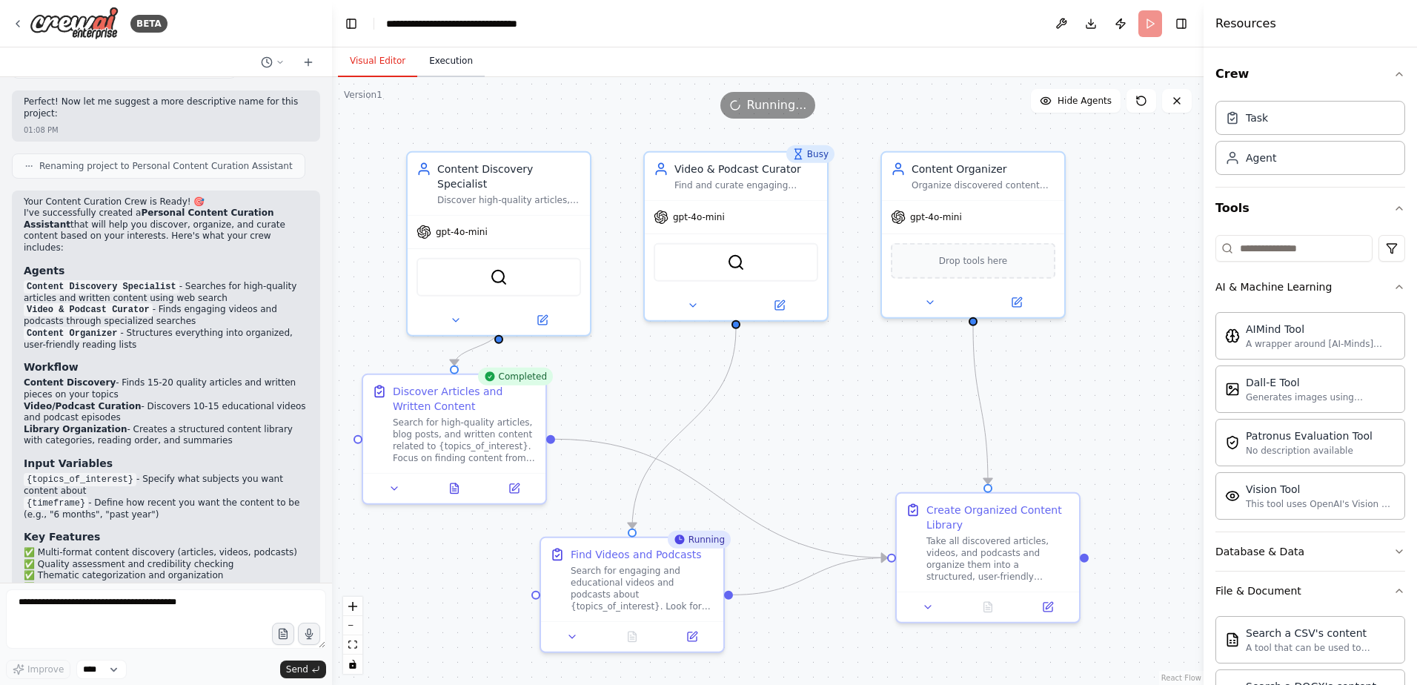
click at [451, 66] on button "Execution" at bounding box center [450, 61] width 67 height 31
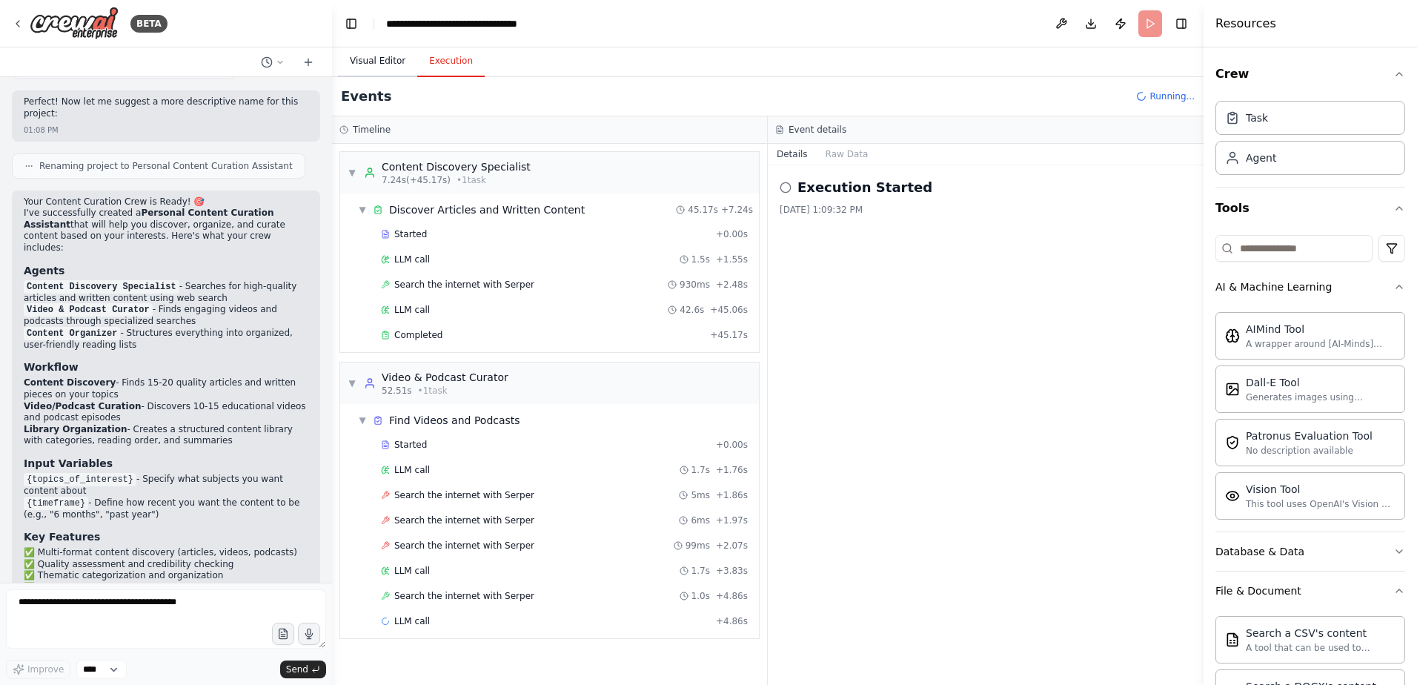
click at [379, 52] on button "Visual Editor" at bounding box center [377, 61] width 79 height 31
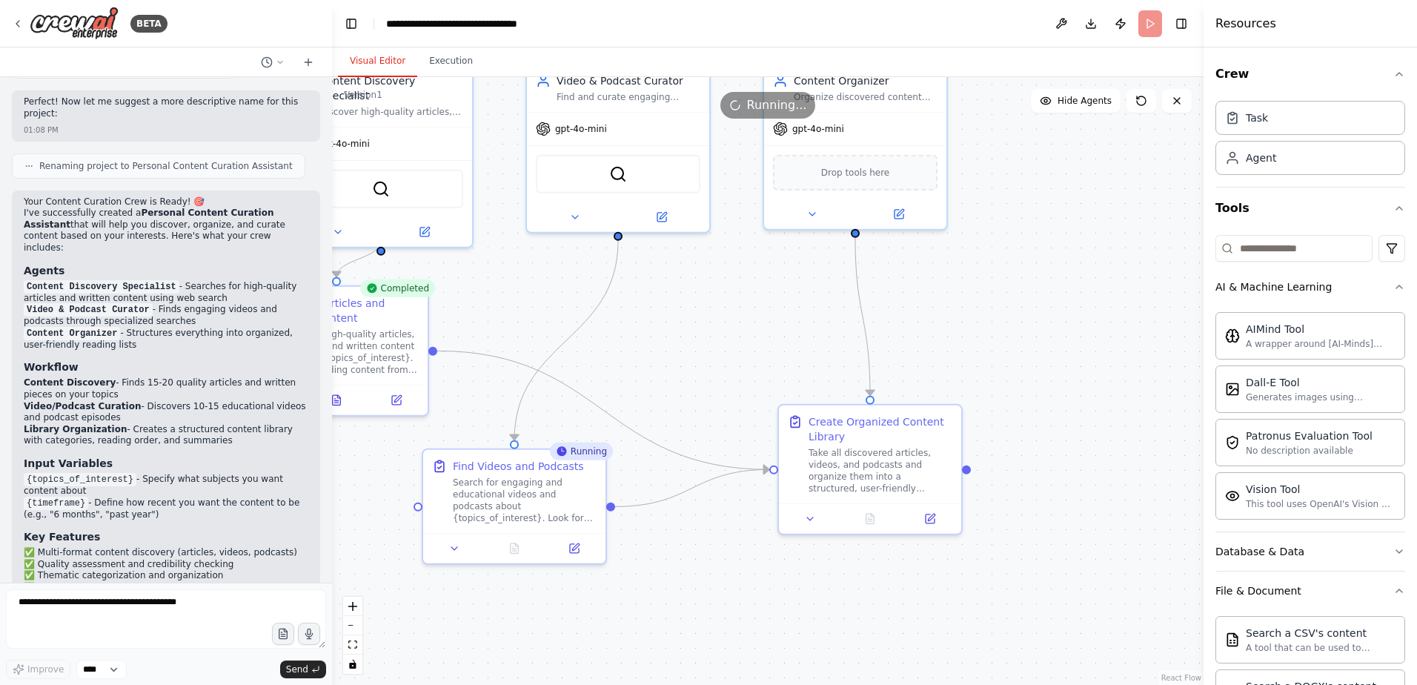
drag, startPoint x: 1120, startPoint y: 535, endPoint x: 993, endPoint y: 449, distance: 153.7
click at [1001, 447] on div ".deletable-edge-delete-btn { width: 20px; height: 20px; border: 0px solid #ffff…" at bounding box center [767, 381] width 871 height 608
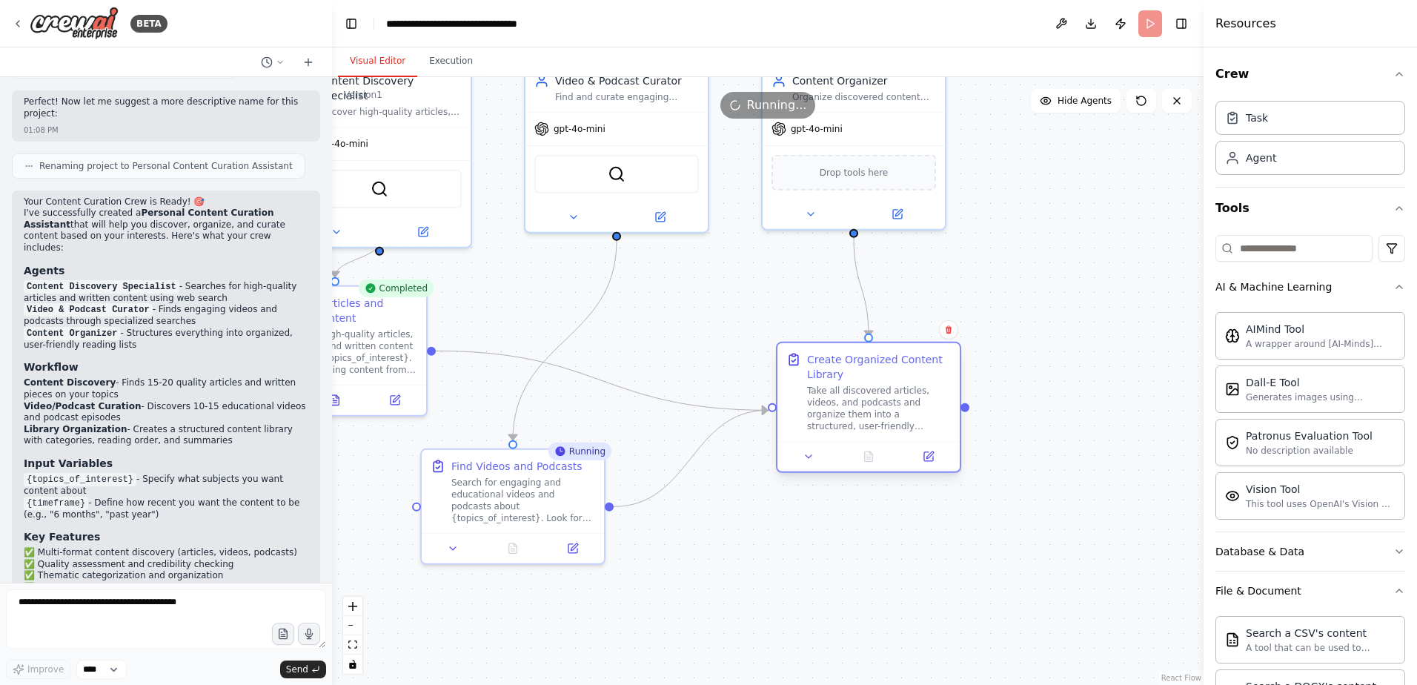
drag, startPoint x: 868, startPoint y: 447, endPoint x: 872, endPoint y: 390, distance: 56.5
click at [872, 390] on div "Take all discovered articles, videos, and podcasts and organize them into a str…" at bounding box center [879, 408] width 144 height 47
click at [808, 458] on icon at bounding box center [808, 456] width 12 height 12
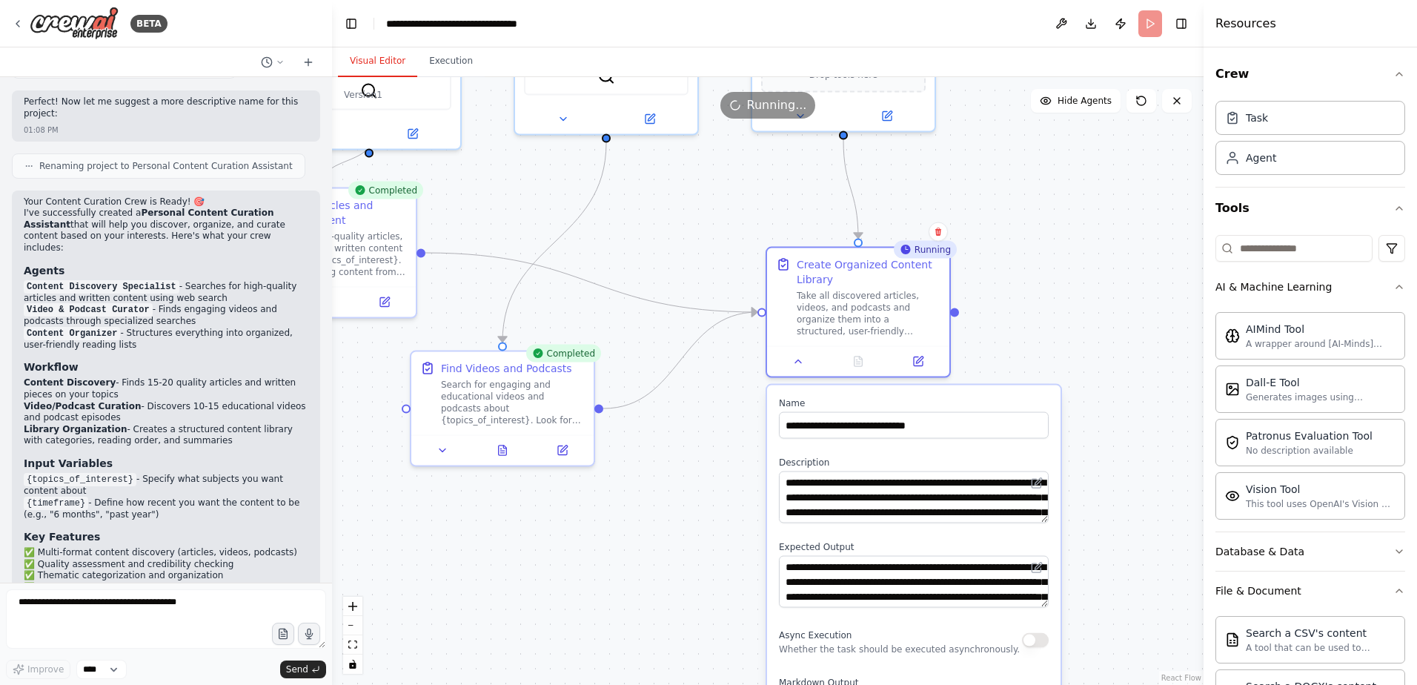
drag, startPoint x: 1107, startPoint y: 502, endPoint x: 1097, endPoint y: 404, distance: 98.3
click at [1097, 404] on div ".deletable-edge-delete-btn { width: 20px; height: 20px; border: 0px solid #ffff…" at bounding box center [767, 381] width 871 height 608
click at [1076, 360] on div ".deletable-edge-delete-btn { width: 20px; height: 20px; border: 0px solid #ffff…" at bounding box center [767, 381] width 871 height 608
click at [1063, 338] on div ".deletable-edge-delete-btn { width: 20px; height: 20px; border: 0px solid #ffff…" at bounding box center [767, 381] width 871 height 608
click at [789, 352] on button at bounding box center [798, 359] width 51 height 18
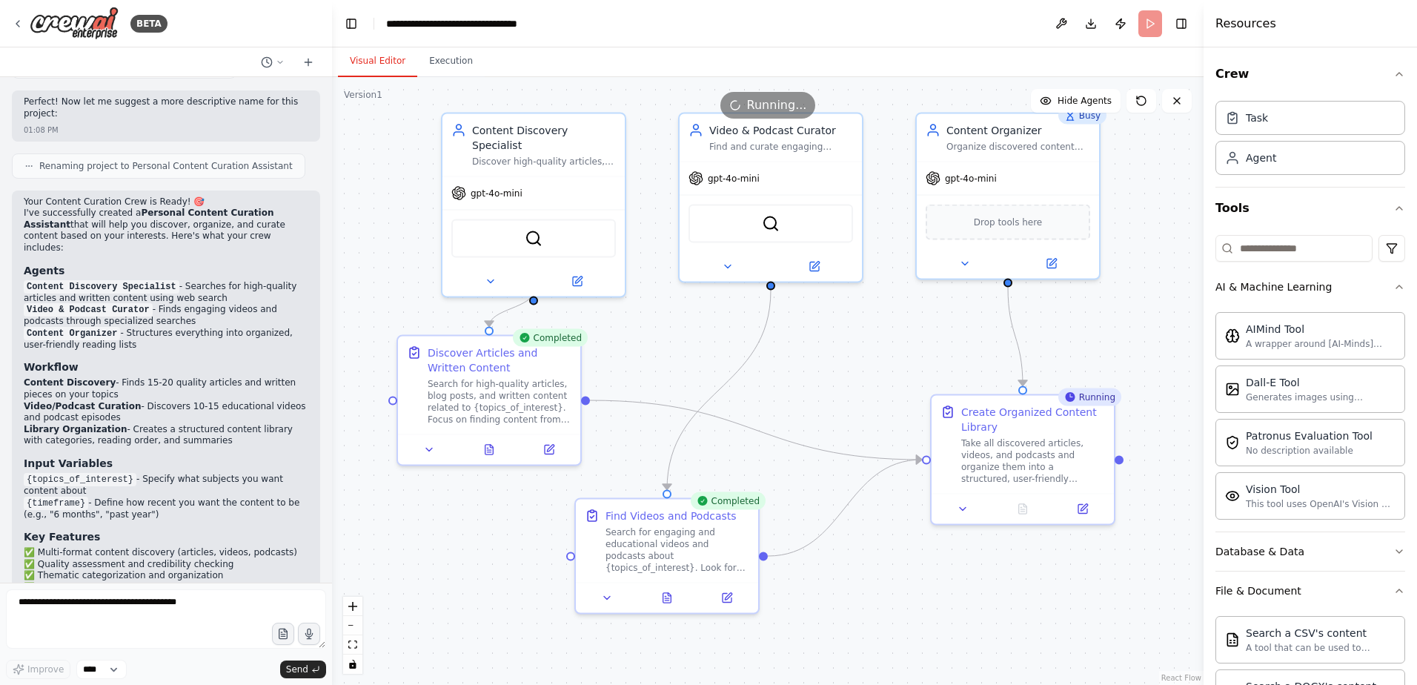
drag, startPoint x: 754, startPoint y: 445, endPoint x: 885, endPoint y: 572, distance: 182.9
click at [885, 572] on div ".deletable-edge-delete-btn { width: 20px; height: 20px; border: 0px solid #ffff…" at bounding box center [767, 381] width 871 height 608
click at [462, 54] on button "Execution" at bounding box center [450, 61] width 67 height 31
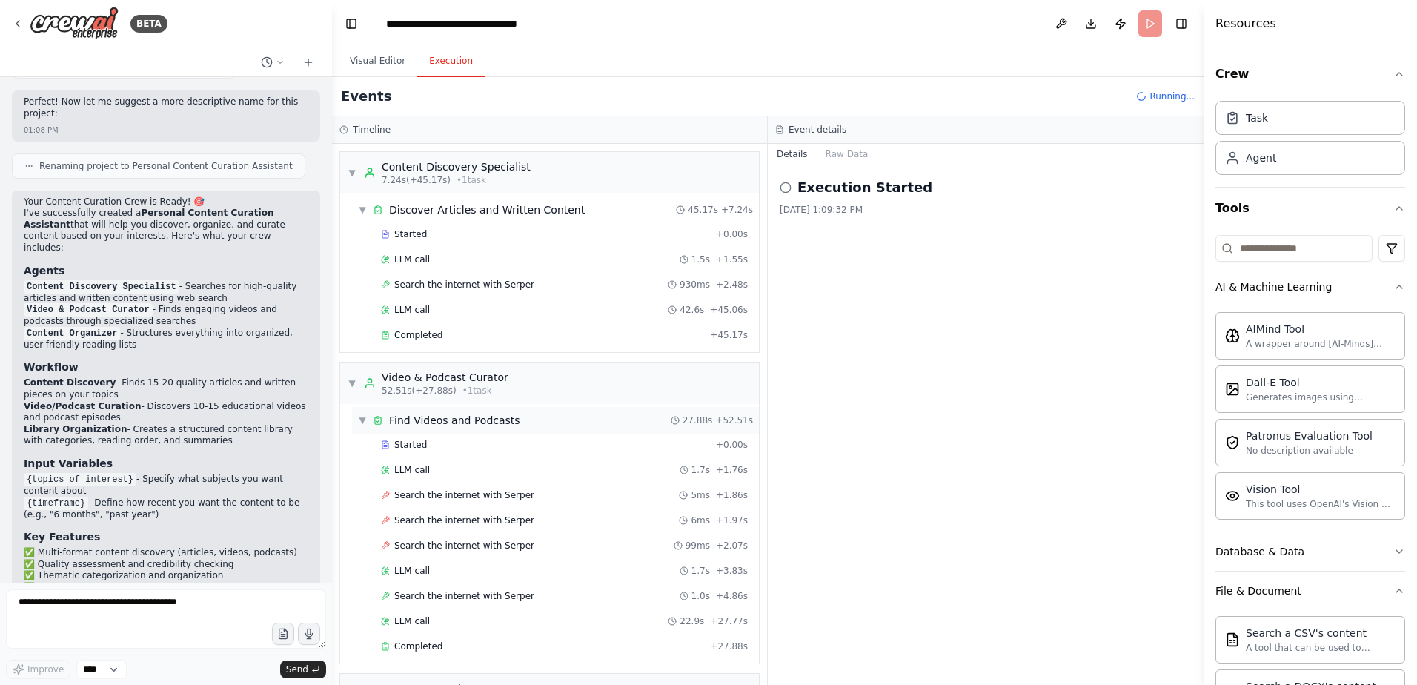
scroll to position [130, 0]
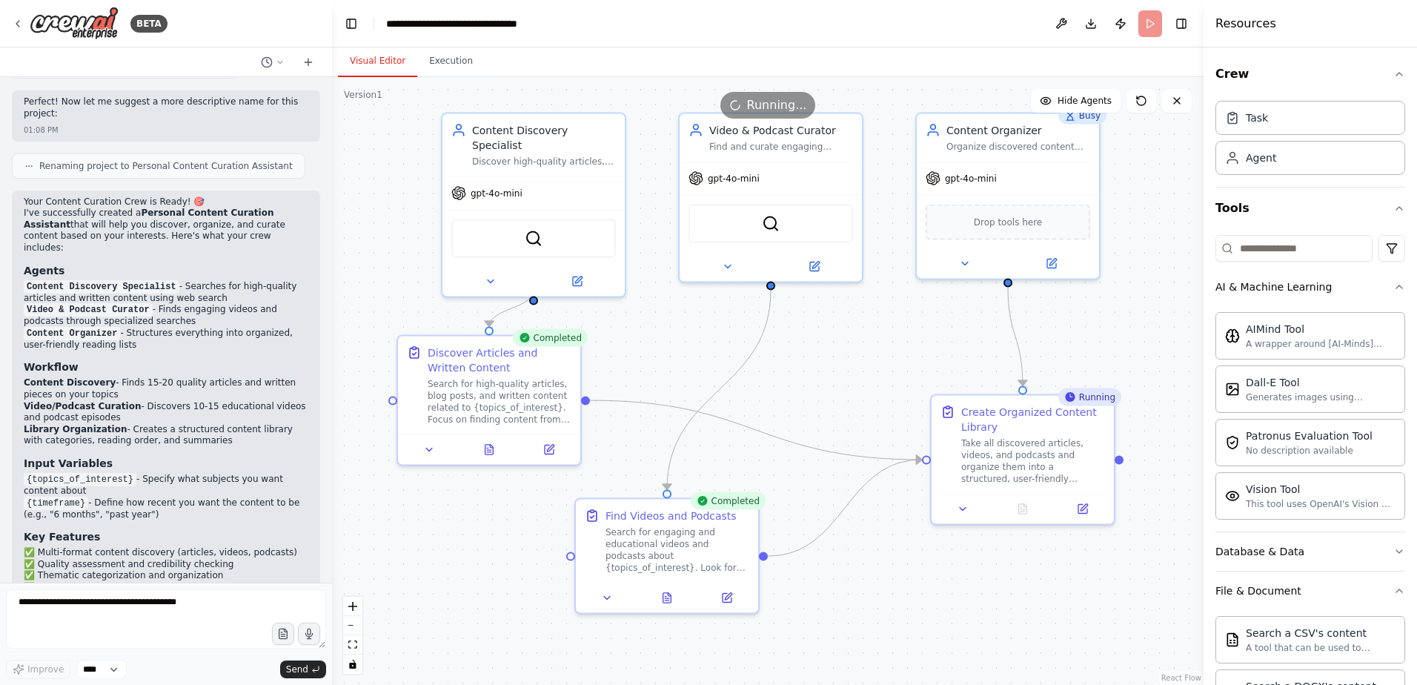
click at [392, 66] on button "Visual Editor" at bounding box center [377, 61] width 79 height 31
click at [496, 273] on icon at bounding box center [491, 279] width 12 height 12
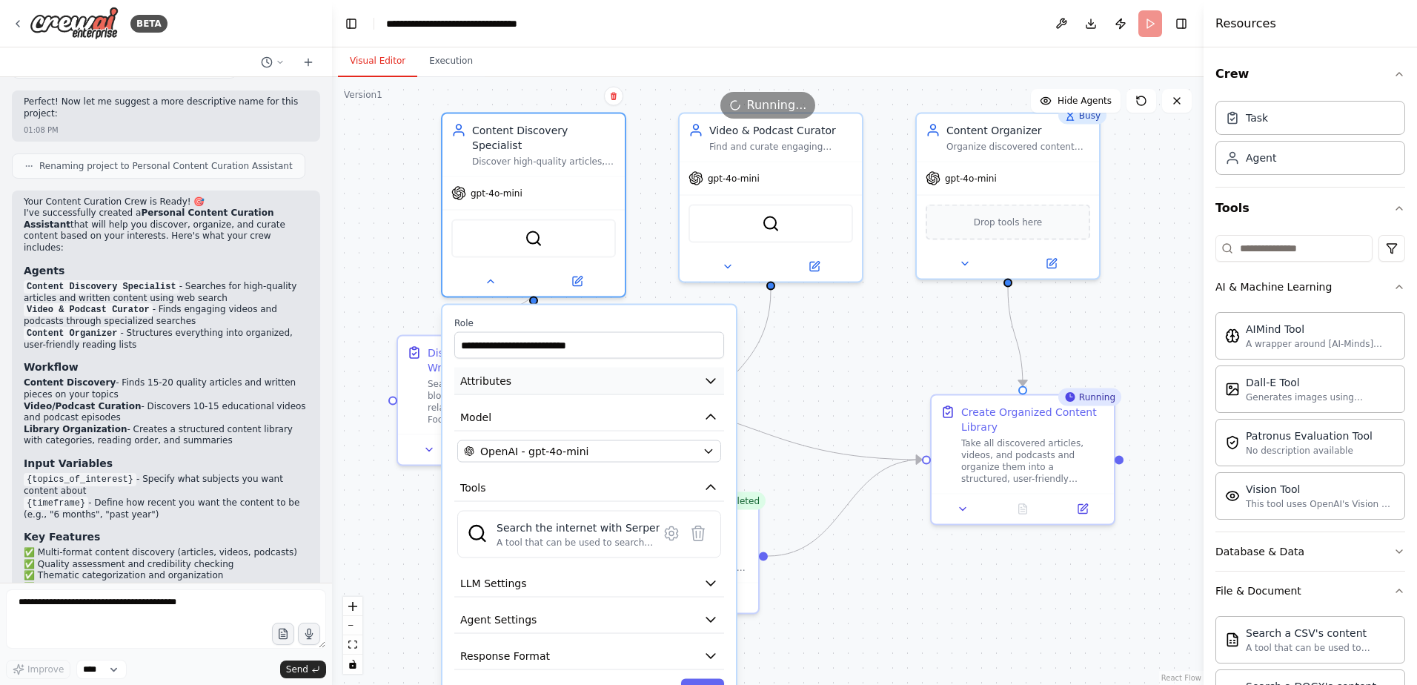
click at [712, 373] on icon "button" at bounding box center [710, 380] width 15 height 15
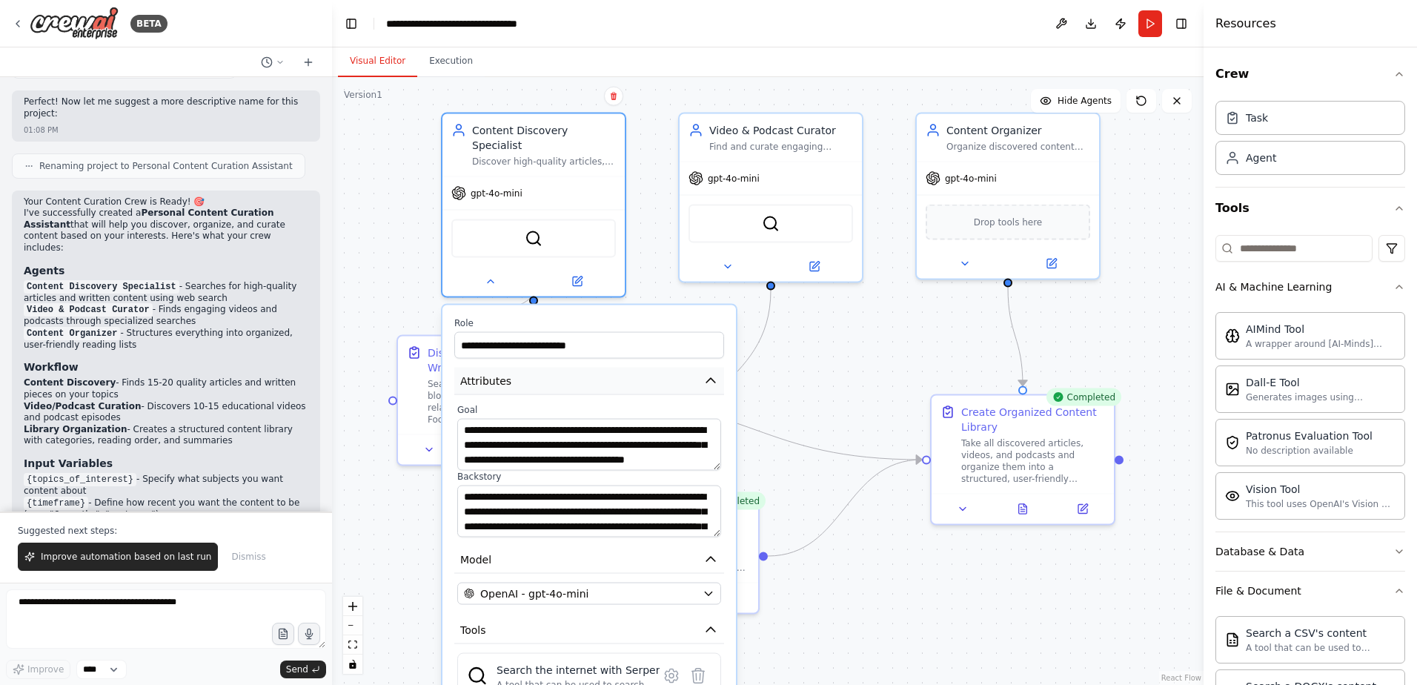
click at [712, 378] on icon "button" at bounding box center [710, 380] width 9 height 4
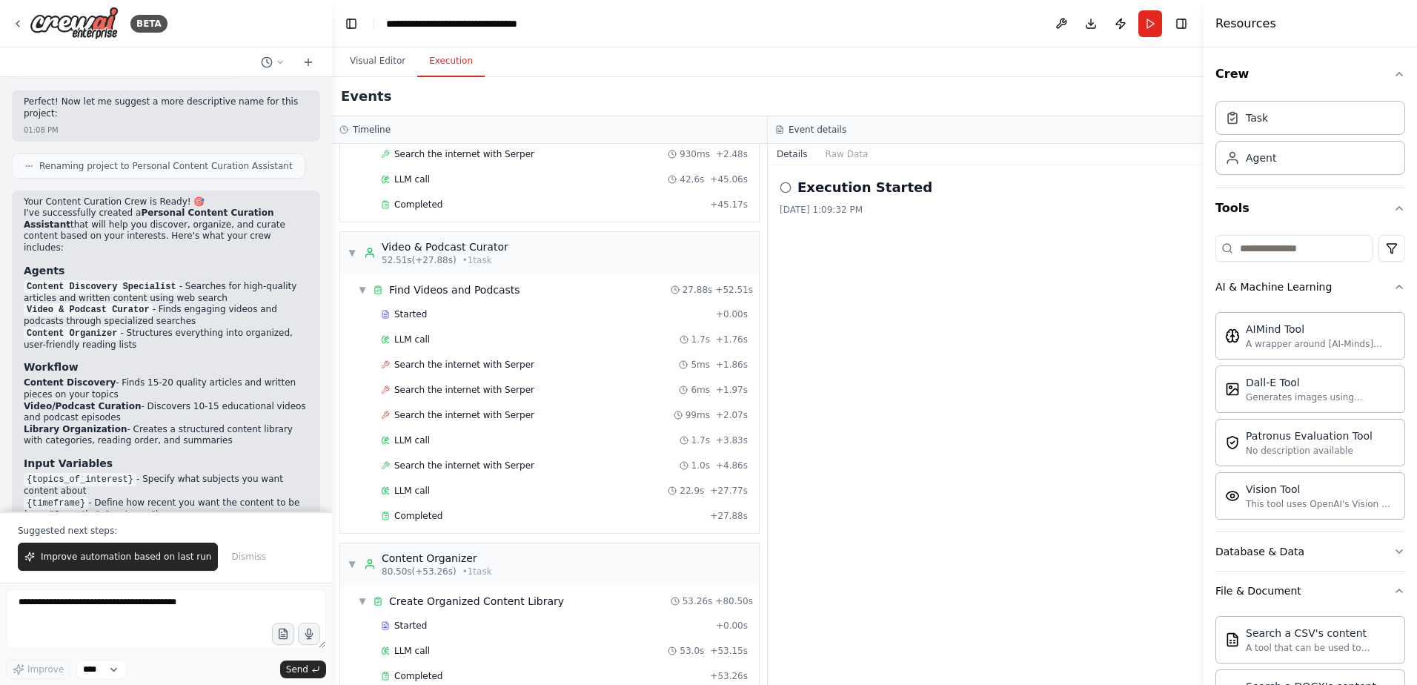
click at [456, 62] on button "Execution" at bounding box center [450, 61] width 67 height 31
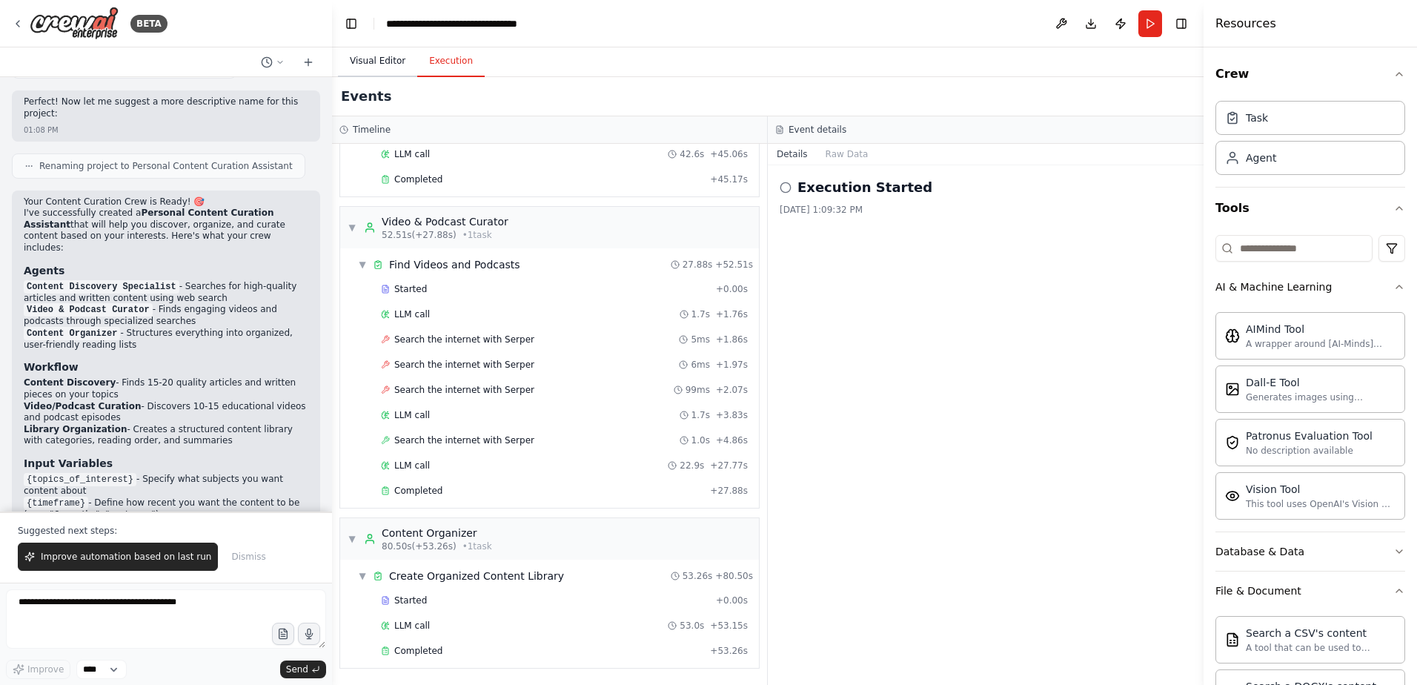
click at [368, 62] on button "Visual Editor" at bounding box center [377, 61] width 79 height 31
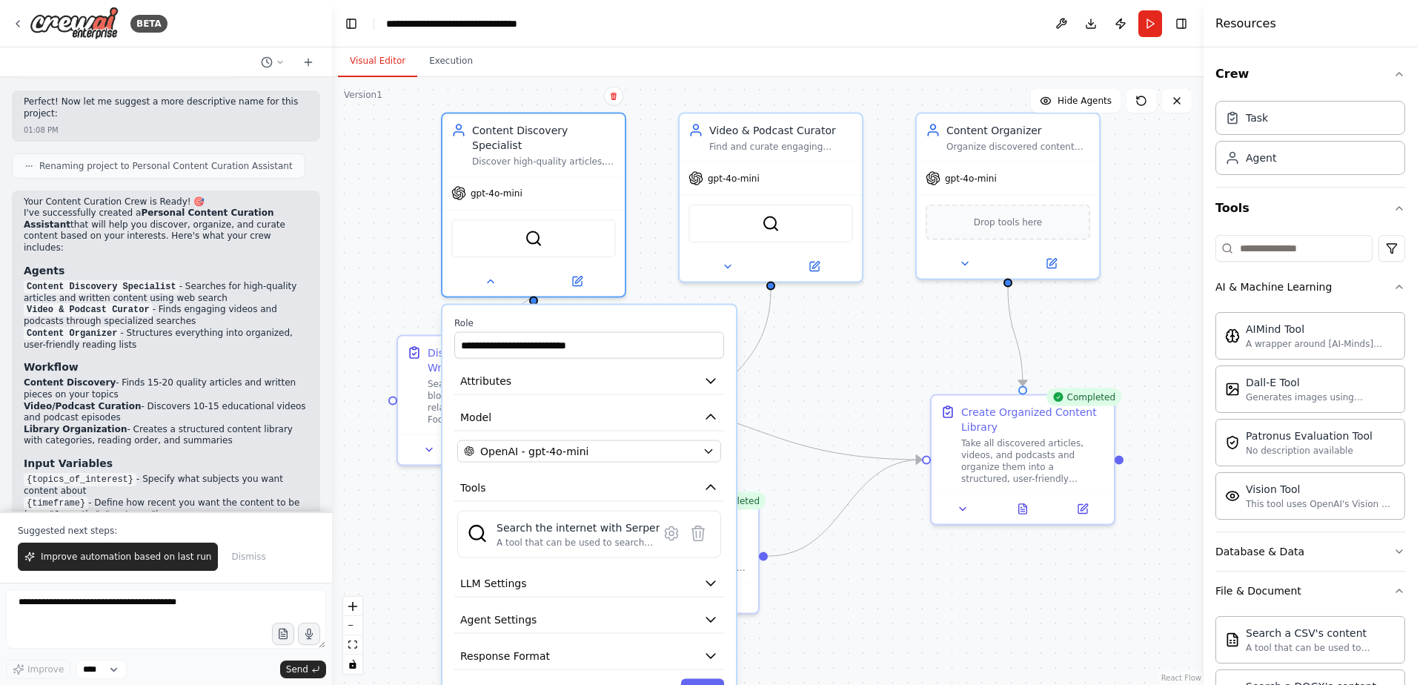
click at [840, 355] on div ".deletable-edge-delete-btn { width: 20px; height: 20px; border: 0px solid #ffff…" at bounding box center [767, 381] width 871 height 608
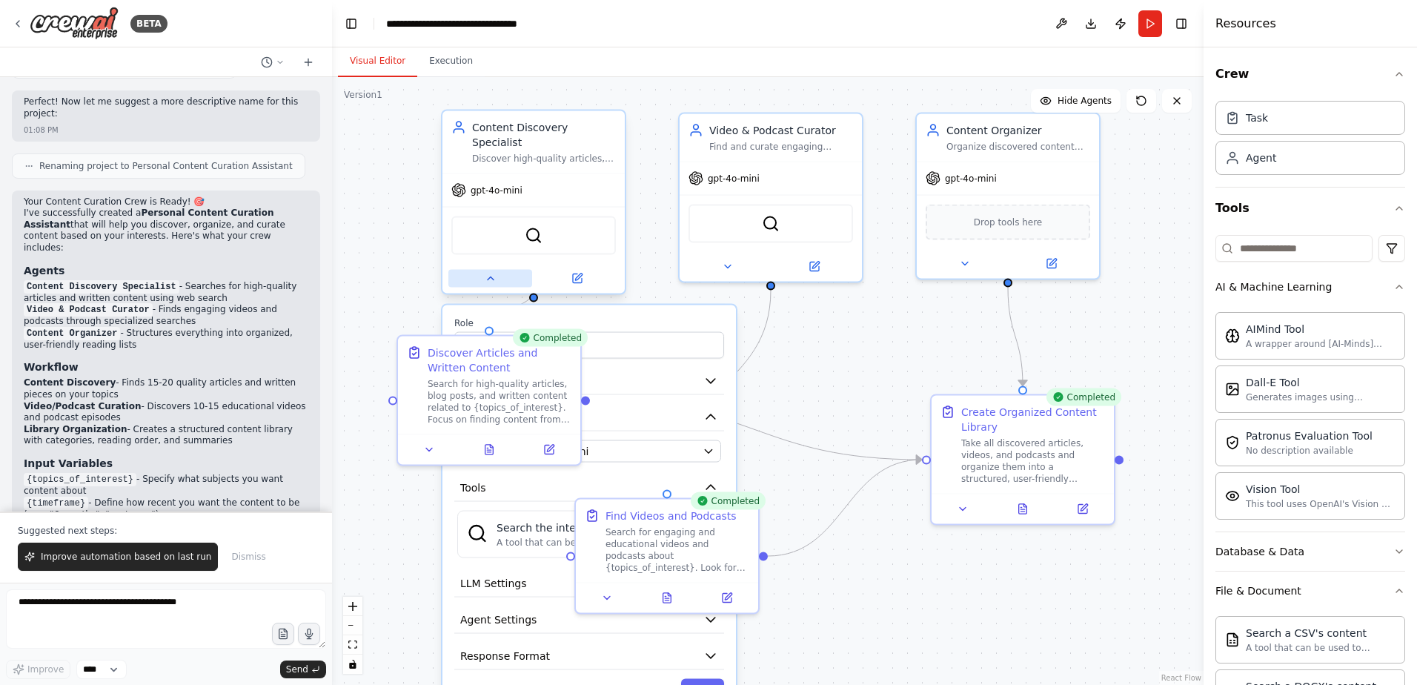
click at [491, 277] on icon at bounding box center [491, 278] width 6 height 3
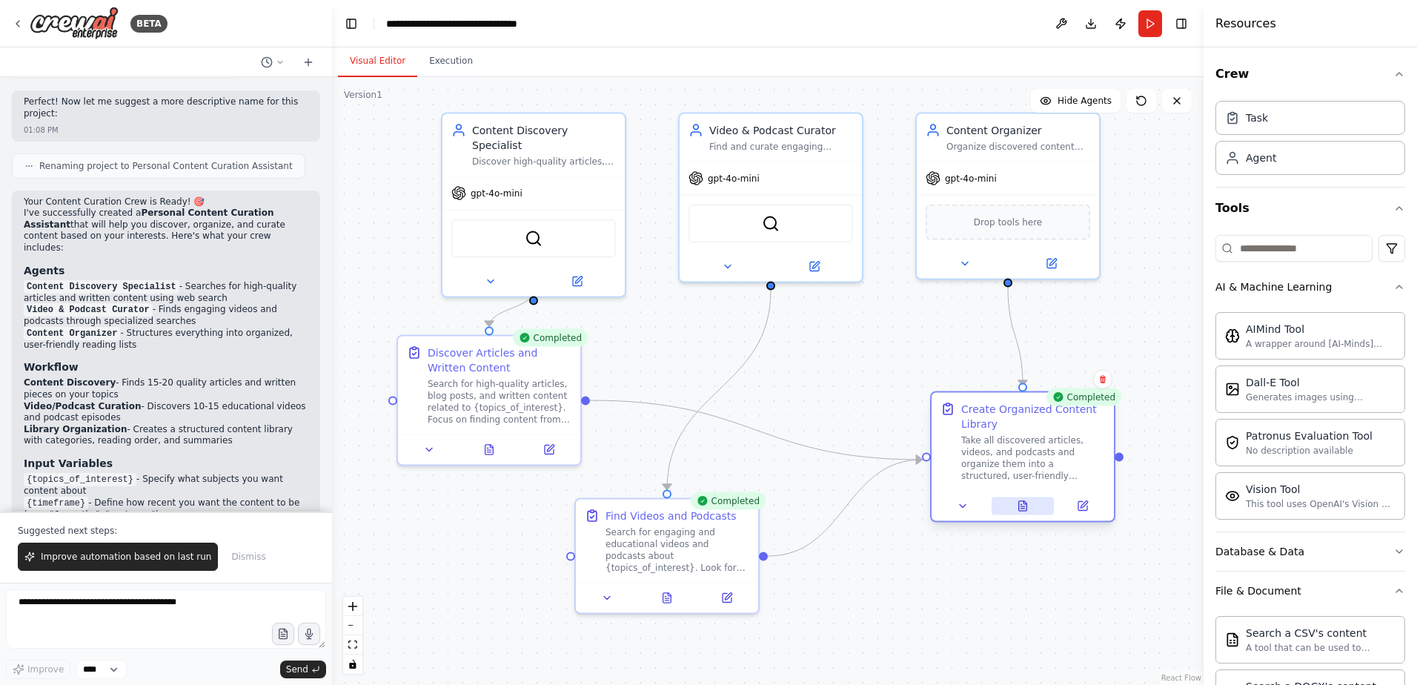
click at [1022, 508] on icon at bounding box center [1023, 506] width 8 height 10
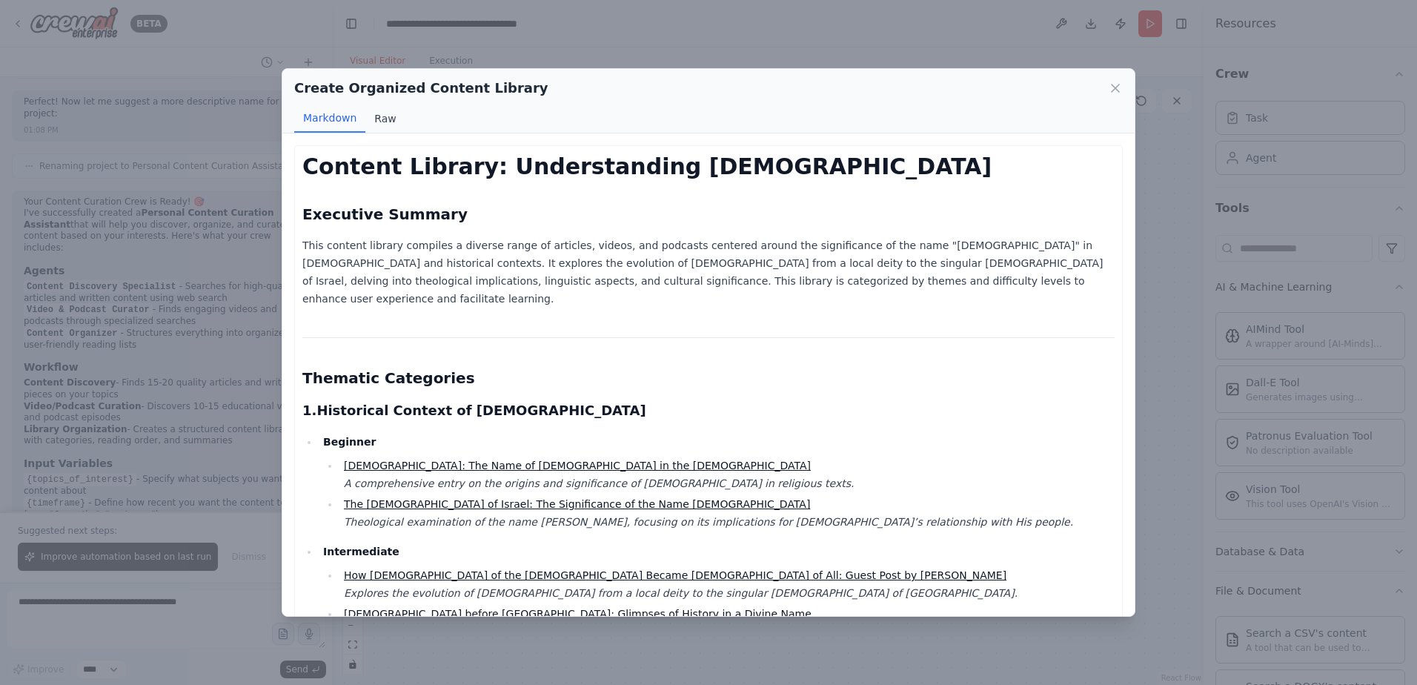
click at [379, 115] on button "Raw" at bounding box center [384, 118] width 39 height 28
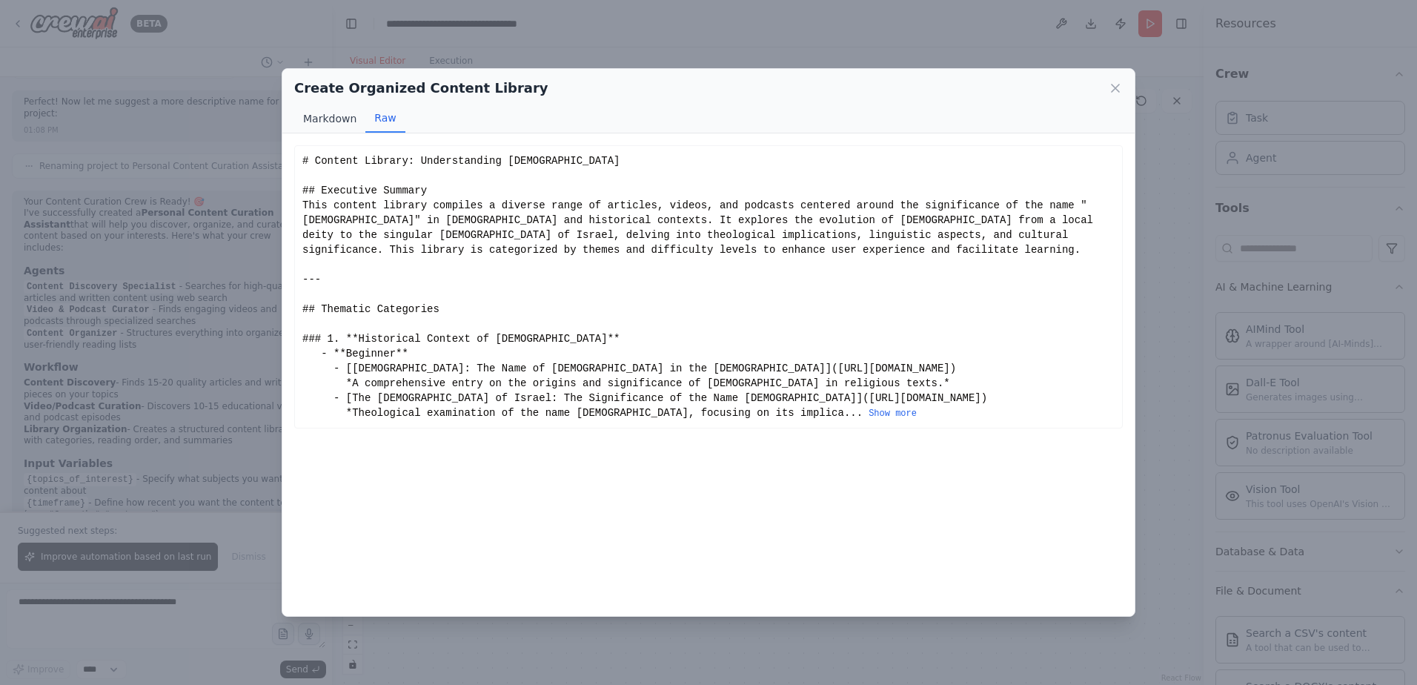
click at [327, 120] on button "Markdown" at bounding box center [329, 118] width 71 height 28
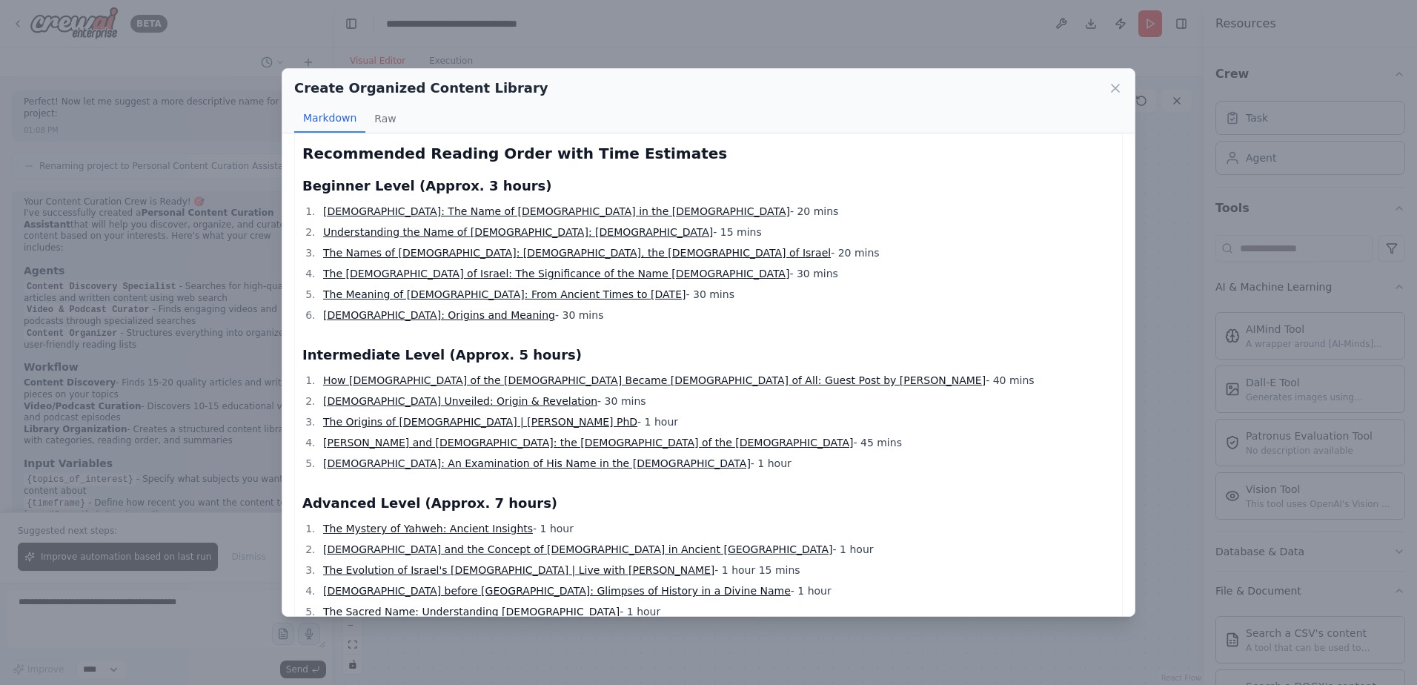
scroll to position [1482, 0]
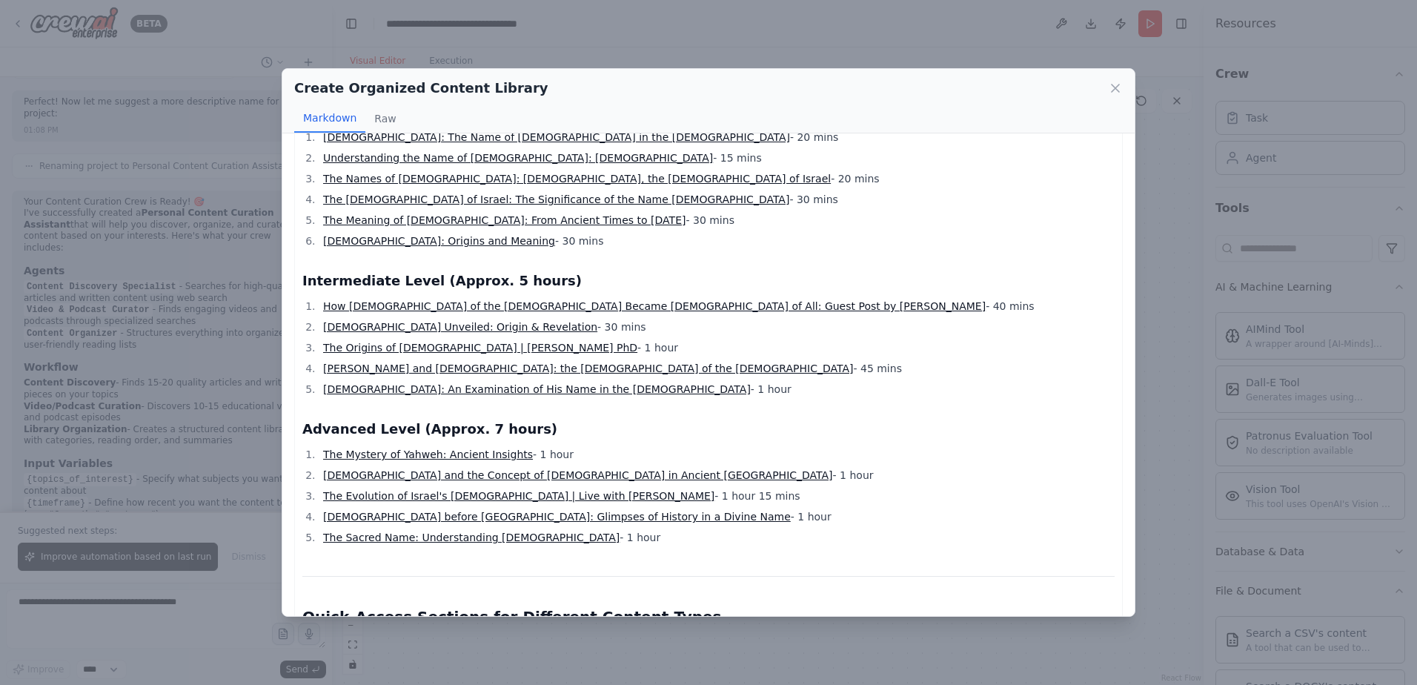
click at [442, 448] on link "The Mystery of Yahweh: Ancient Insights" at bounding box center [428, 454] width 210 height 12
